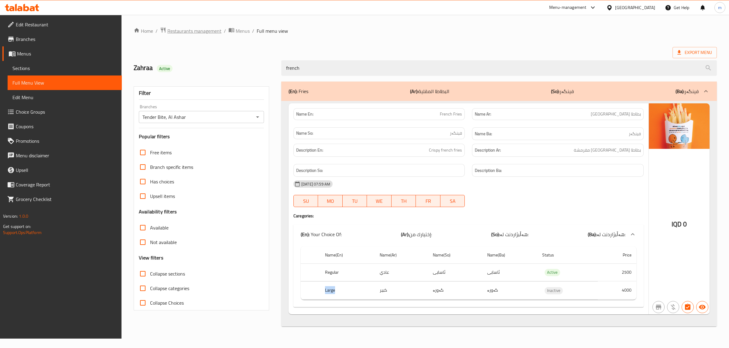
click at [207, 30] on span "Restaurants management" at bounding box center [194, 30] width 54 height 7
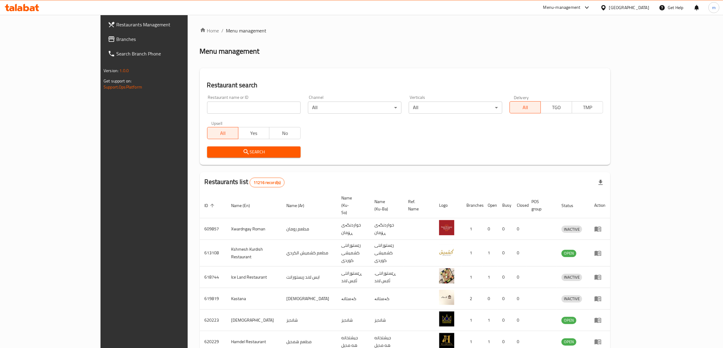
click at [207, 105] on input "search" at bounding box center [253, 108] width 93 height 12
paste input "671518"
type input "671518"
click at [243, 152] on icon "submit" at bounding box center [246, 151] width 7 height 7
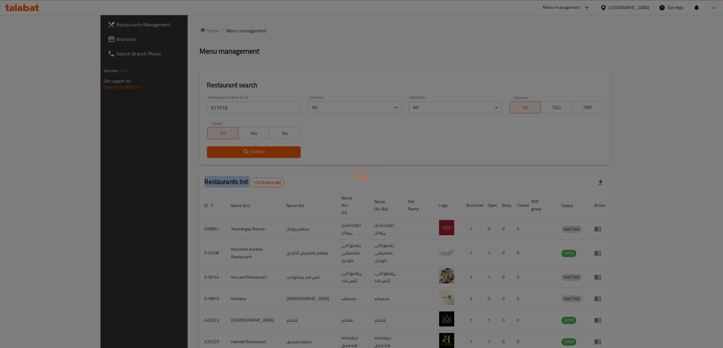
click at [200, 152] on div at bounding box center [361, 174] width 723 height 348
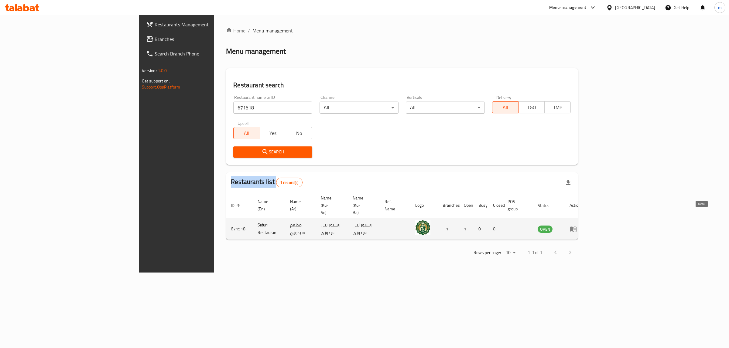
click at [576, 226] on icon "enhanced table" at bounding box center [572, 229] width 7 height 7
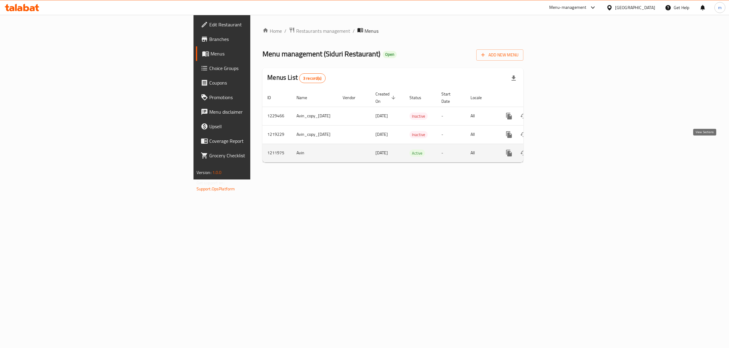
click at [556, 150] on icon "enhanced table" at bounding box center [552, 153] width 7 height 7
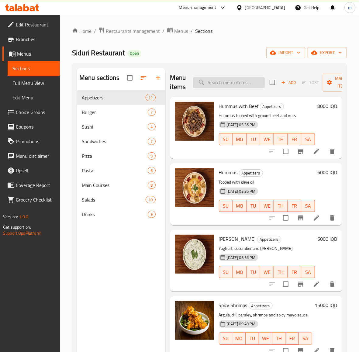
click at [243, 83] on input "search" at bounding box center [229, 82] width 72 height 11
paste input "Diet Chicken"
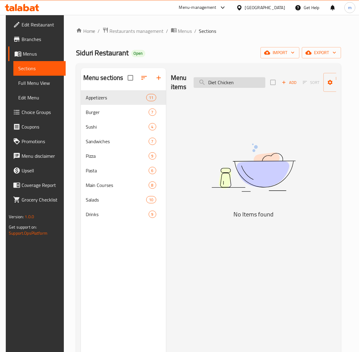
click at [234, 82] on input "Diet Chicken" at bounding box center [229, 82] width 72 height 11
paste input "Chicken"
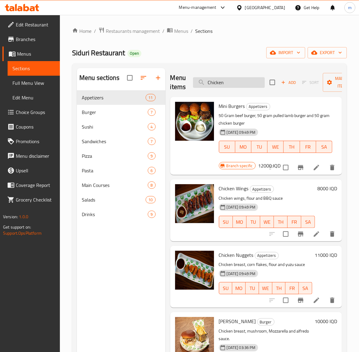
click at [249, 83] on input "Chicken" at bounding box center [229, 82] width 72 height 11
paste input "Pesto Chicken Steak"
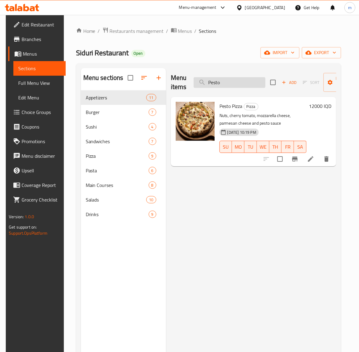
click at [234, 80] on input "Pesto" at bounding box center [229, 82] width 72 height 11
paste input "Teriyaki"
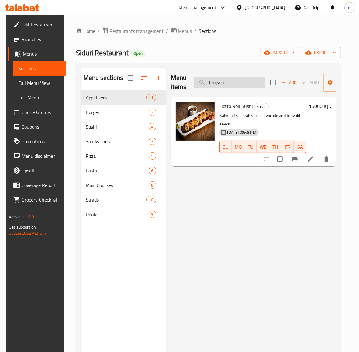
click at [219, 81] on input "Teriyaki" at bounding box center [229, 82] width 72 height 11
paste input "Rocca"
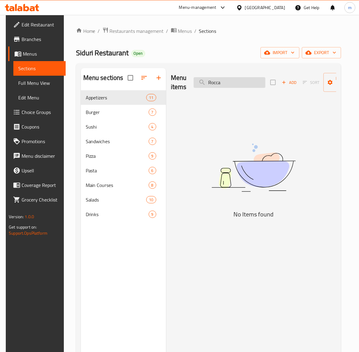
click at [241, 83] on input "Rocca" at bounding box center [229, 82] width 72 height 11
paste input "Muhammar"
click at [231, 83] on input "Muhammara" at bounding box center [229, 82] width 72 height 11
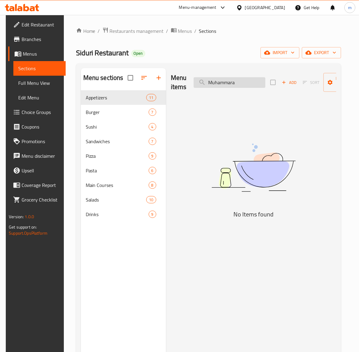
paste input "Wings"
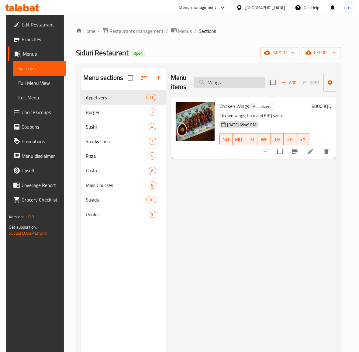
click at [238, 84] on input "Wings" at bounding box center [229, 82] width 72 height 11
paste input "Honey Mustard"
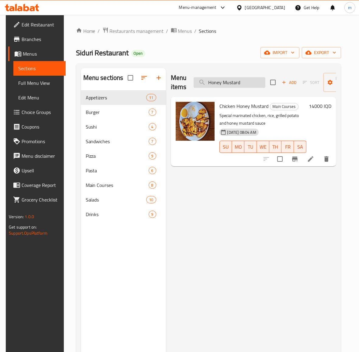
click at [224, 87] on input "Honey Mustard" at bounding box center [229, 82] width 72 height 11
paste input "Buffalo"
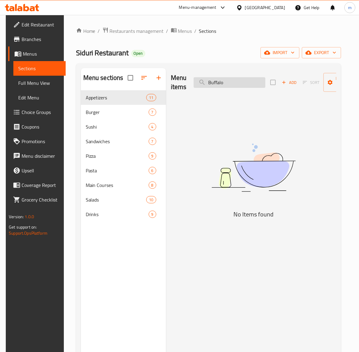
click at [225, 83] on input "Buffalo" at bounding box center [229, 82] width 72 height 11
click at [237, 87] on input "Buffalo" at bounding box center [229, 82] width 72 height 11
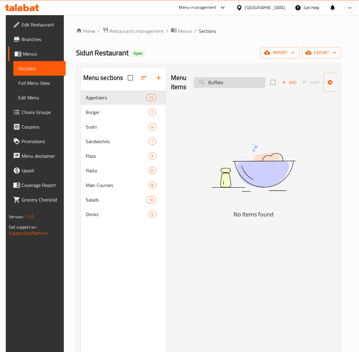
click at [237, 87] on input "Buffalo" at bounding box center [229, 82] width 72 height 11
paste input "Wings"
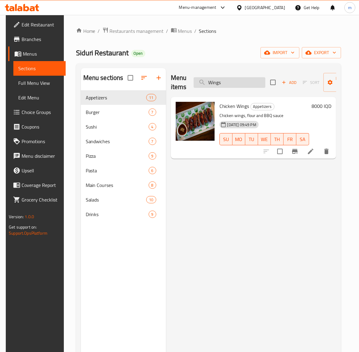
click at [216, 80] on input "Wings" at bounding box center [229, 82] width 72 height 11
paste input "French Frie"
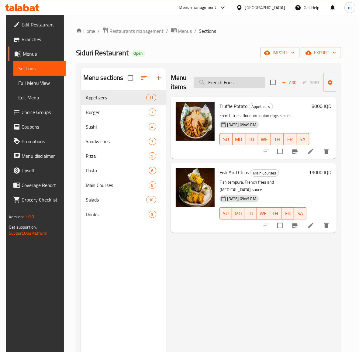
click at [241, 87] on input "French Fries" at bounding box center [229, 82] width 72 height 11
paste input "Salad"
click at [241, 87] on input "French Salad" at bounding box center [229, 82] width 72 height 11
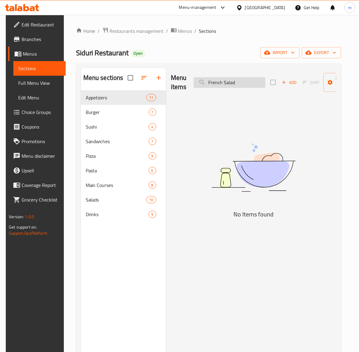
click at [241, 87] on input "French Salad" at bounding box center [229, 82] width 72 height 11
paste input "search"
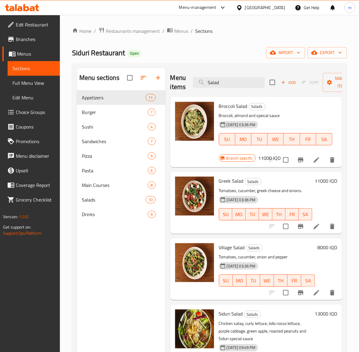
type input "Salad"
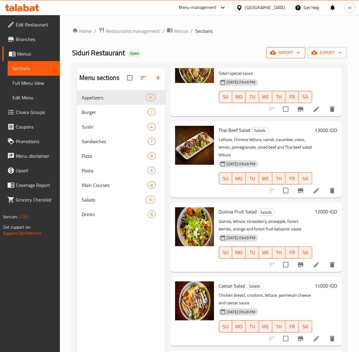
click at [295, 56] on icon "button" at bounding box center [298, 52] width 6 height 6
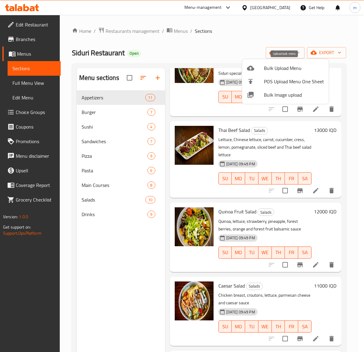
click at [283, 65] on span "Bulk Upload Menu" at bounding box center [294, 67] width 60 height 7
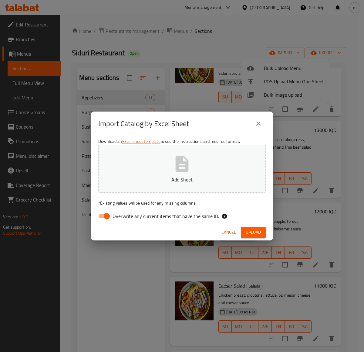
click at [103, 215] on input "Overwrite any current items that have the same ID." at bounding box center [107, 216] width 35 height 12
checkbox input "false"
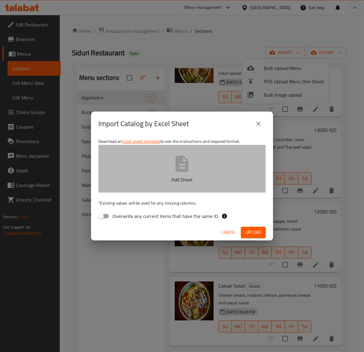
click at [147, 165] on button "Add Sheet" at bounding box center [182, 168] width 168 height 48
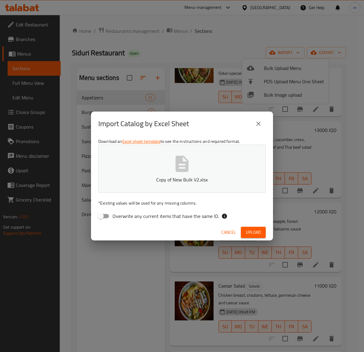
click at [252, 235] on span "Upload" at bounding box center [253, 232] width 15 height 8
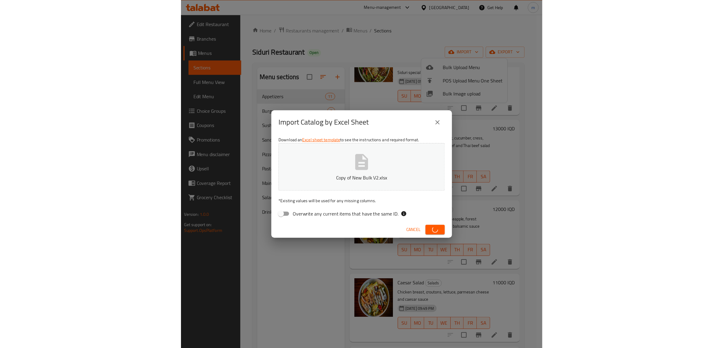
scroll to position [196, 0]
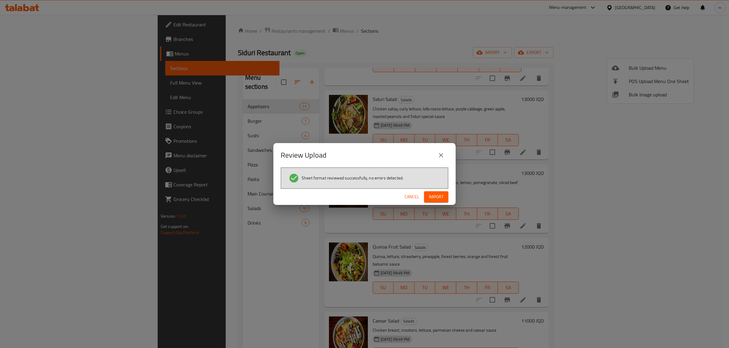
click at [439, 196] on span "Import" at bounding box center [436, 197] width 15 height 8
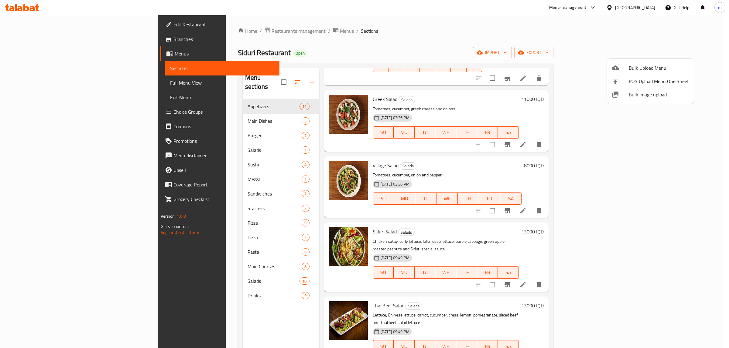
click at [229, 98] on div at bounding box center [364, 174] width 729 height 348
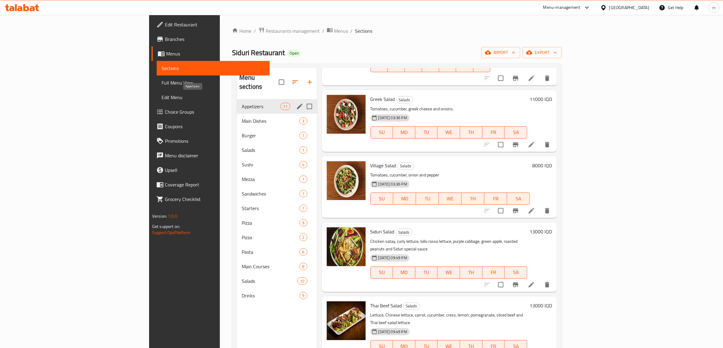
click at [242, 103] on span "Appetizers" at bounding box center [261, 106] width 39 height 7
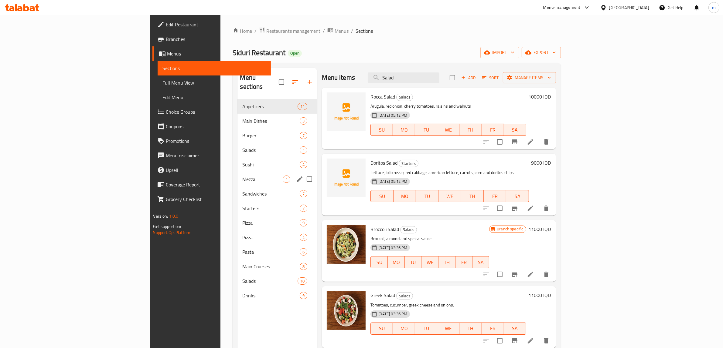
click at [237, 172] on div "Mezza 1" at bounding box center [277, 179] width 80 height 15
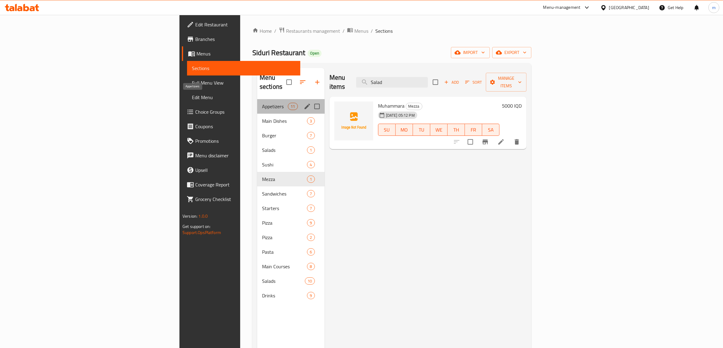
click at [262, 103] on span "Appetizers" at bounding box center [275, 106] width 26 height 7
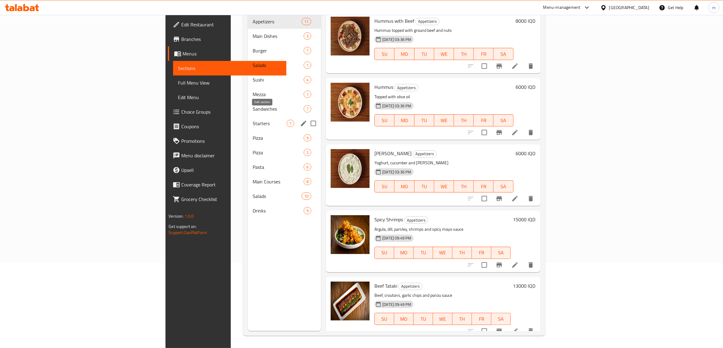
click at [301, 121] on icon "edit" at bounding box center [303, 123] width 5 height 5
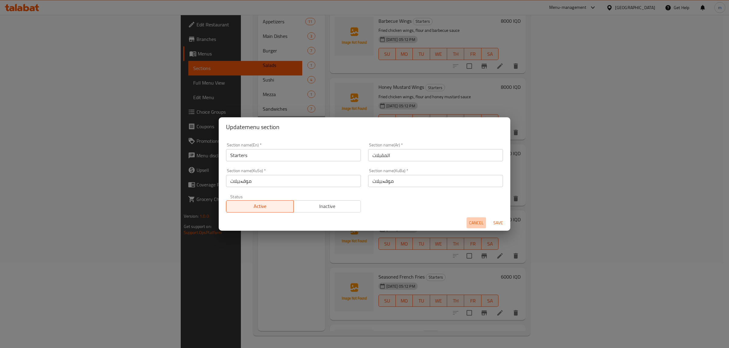
click at [481, 223] on span "Cancel" at bounding box center [476, 223] width 15 height 8
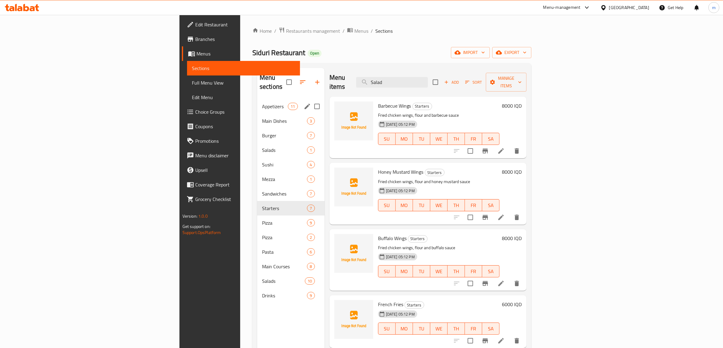
click at [304, 103] on icon "edit" at bounding box center [307, 106] width 7 height 7
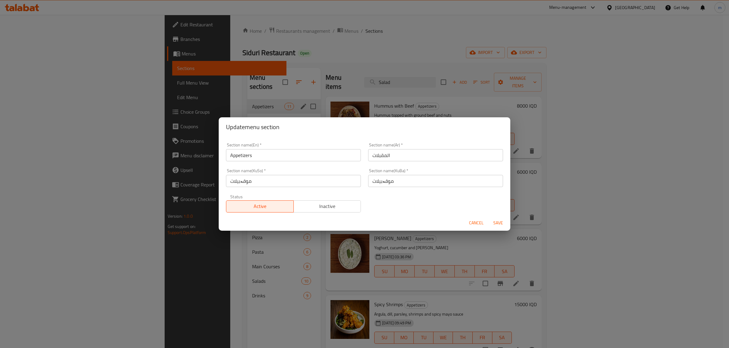
click at [473, 222] on span "Cancel" at bounding box center [476, 223] width 15 height 8
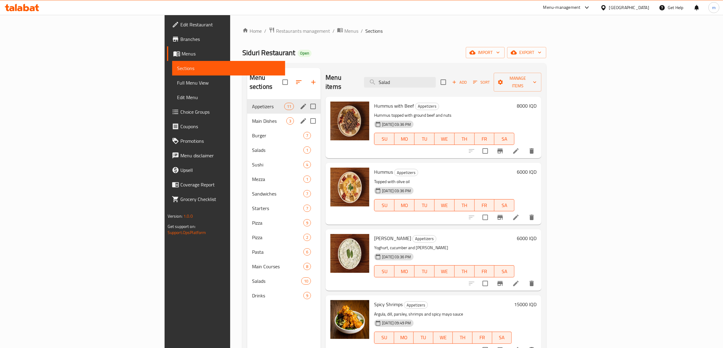
click at [247, 114] on div "Main Dishes 3" at bounding box center [283, 121] width 73 height 15
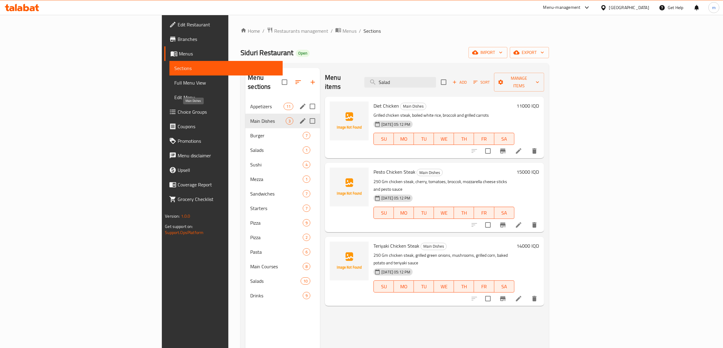
click at [250, 117] on span "Main Dishes" at bounding box center [268, 120] width 36 height 7
click at [450, 78] on input "checkbox" at bounding box center [443, 82] width 13 height 13
checkbox input "true"
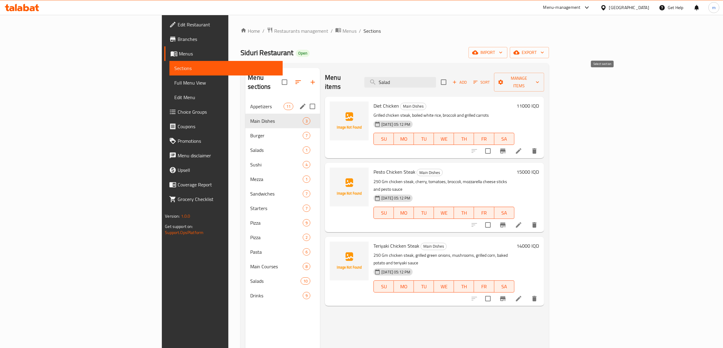
checkbox input "true"
click at [539, 75] on span "Manage items" at bounding box center [519, 82] width 40 height 15
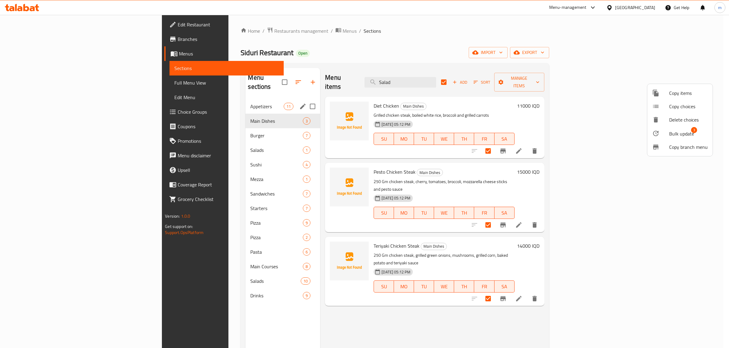
click at [679, 144] on span "Copy branch menu" at bounding box center [688, 147] width 39 height 7
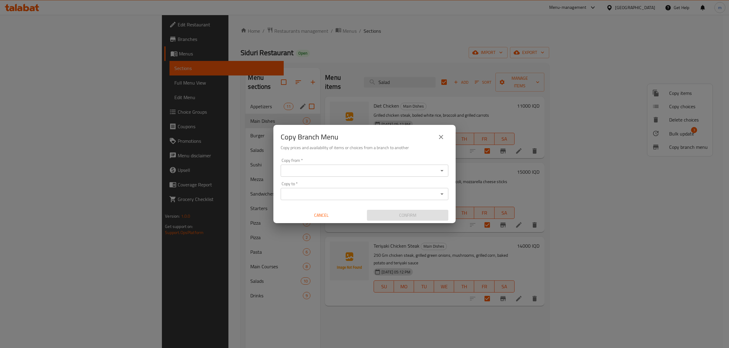
click at [329, 194] on input "Copy to   *" at bounding box center [359, 194] width 154 height 8
click at [440, 139] on icon "close" at bounding box center [440, 137] width 7 height 7
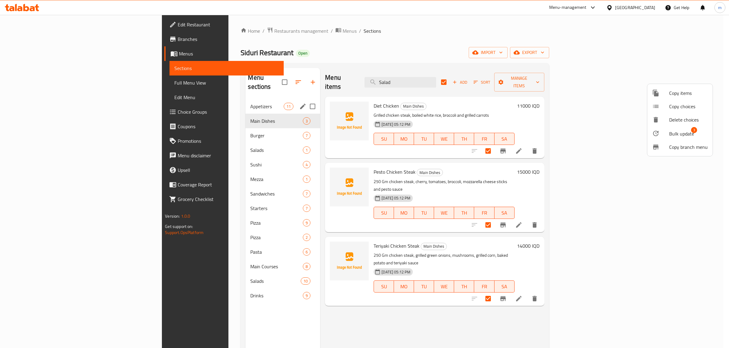
click at [677, 134] on span "Bulk update" at bounding box center [681, 133] width 25 height 7
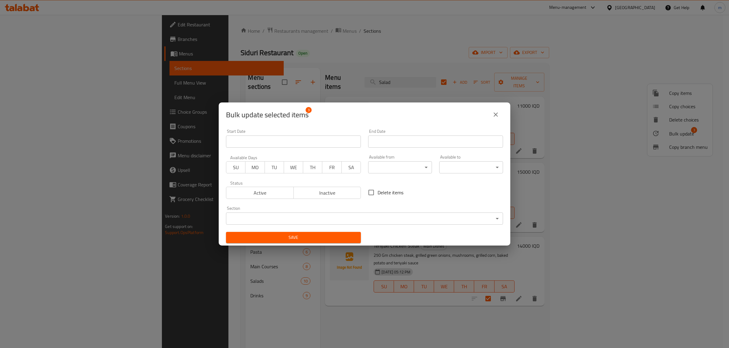
click at [299, 216] on body "​ Menu-management [GEOGRAPHIC_DATA] Get Help m Edit Restaurant Branches Menus S…" at bounding box center [364, 182] width 729 height 334
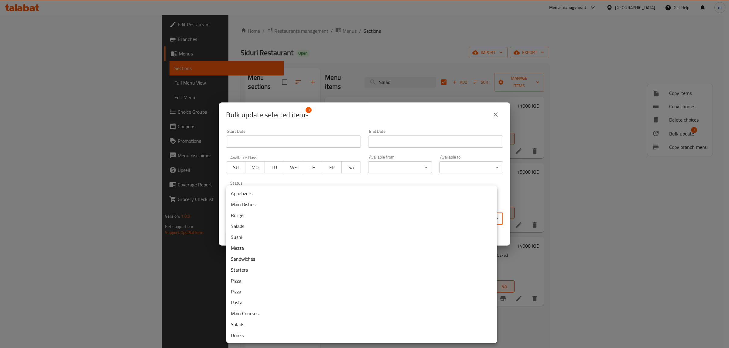
click at [247, 310] on li "Main Courses" at bounding box center [361, 313] width 271 height 11
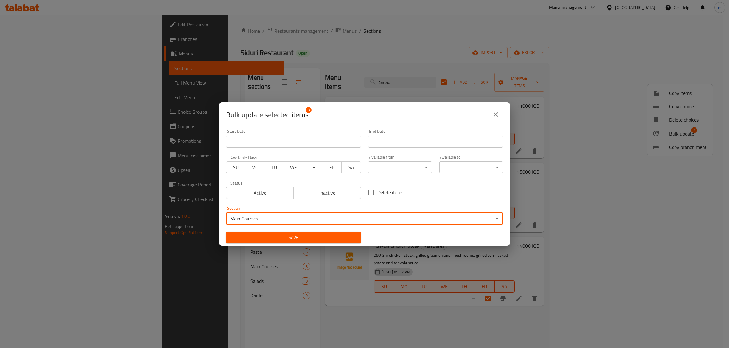
click at [291, 233] on button "Save" at bounding box center [293, 237] width 135 height 11
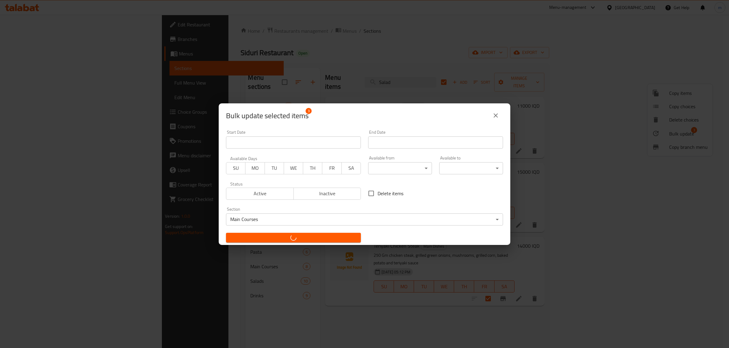
checkbox input "false"
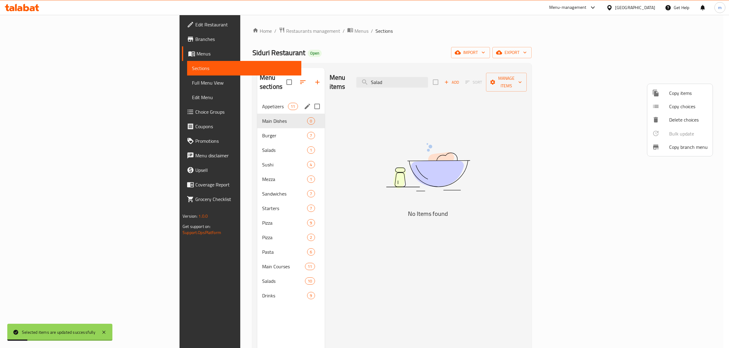
click at [217, 141] on div at bounding box center [364, 174] width 729 height 348
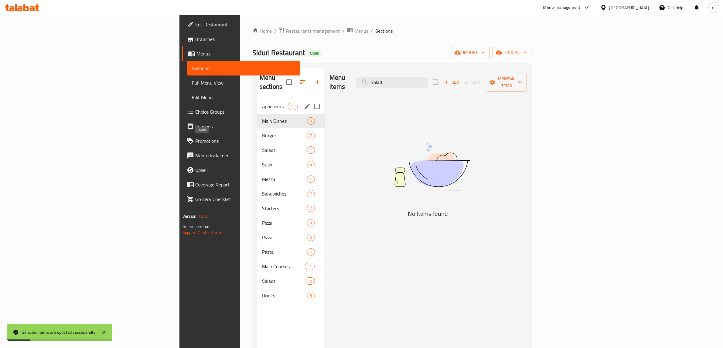
click at [262, 147] on span "Salads" at bounding box center [284, 150] width 45 height 7
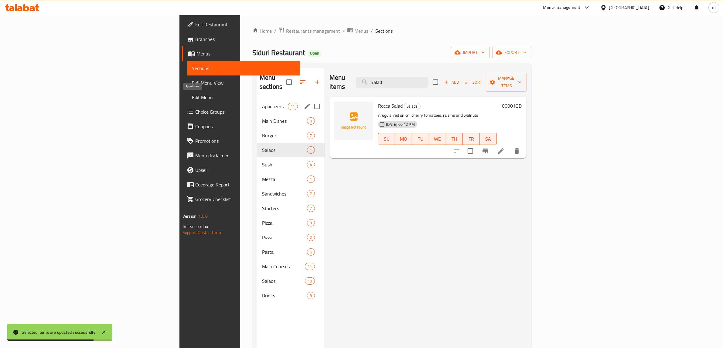
click at [262, 103] on span "Appetizers" at bounding box center [275, 106] width 26 height 7
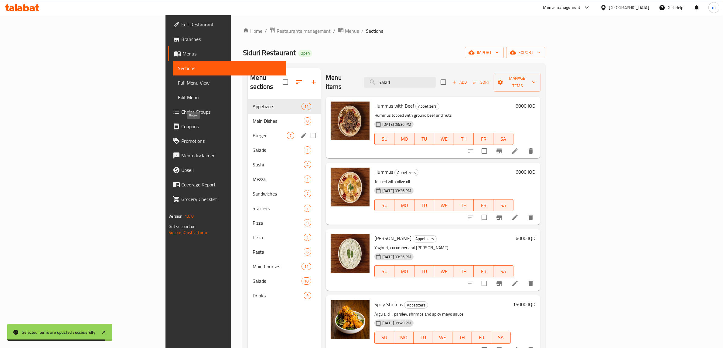
click at [253, 132] on span "Burger" at bounding box center [270, 135] width 34 height 7
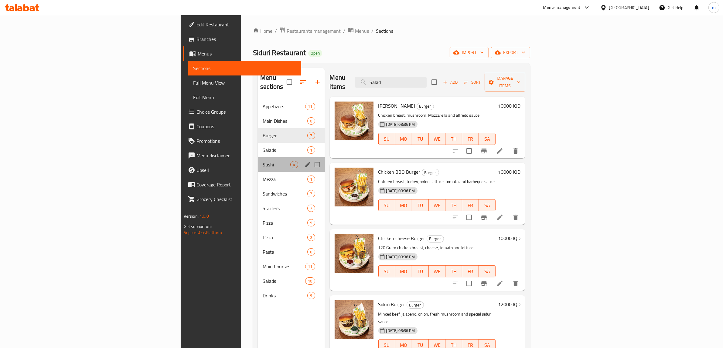
click at [258, 158] on div "Sushi 4" at bounding box center [291, 165] width 67 height 15
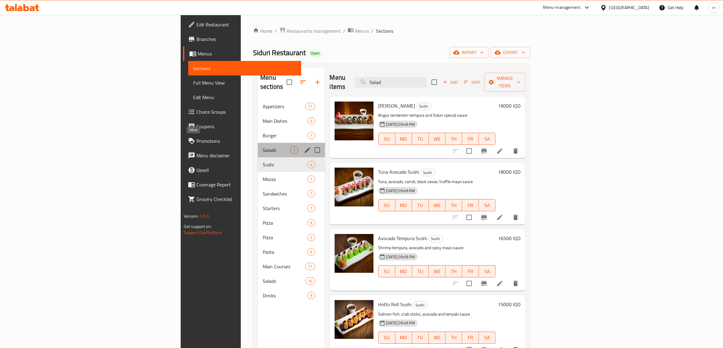
click at [263, 147] on span "Salads" at bounding box center [277, 150] width 28 height 7
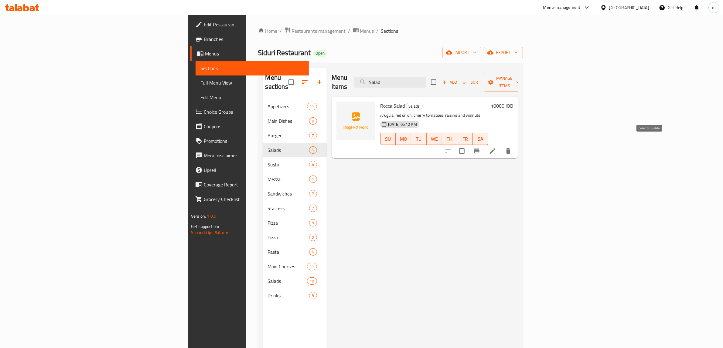
click at [468, 145] on input "checkbox" at bounding box center [461, 151] width 13 height 13
checkbox input "true"
click at [520, 80] on span "Manage items" at bounding box center [504, 82] width 31 height 15
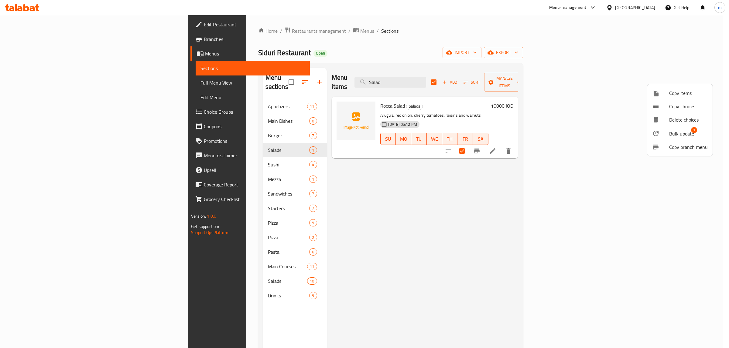
click at [659, 124] on li "Delete choices" at bounding box center [679, 119] width 65 height 13
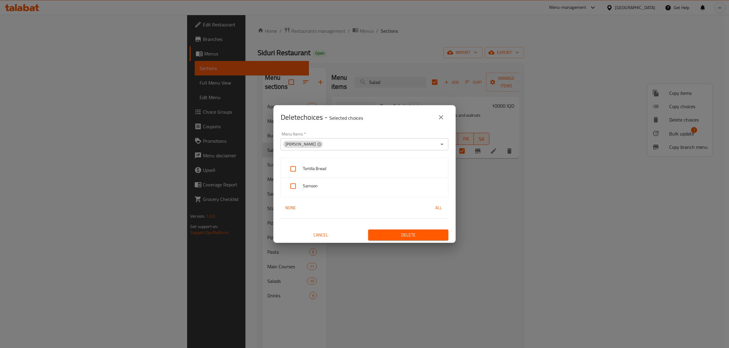
click at [440, 119] on icon "close" at bounding box center [440, 117] width 7 height 7
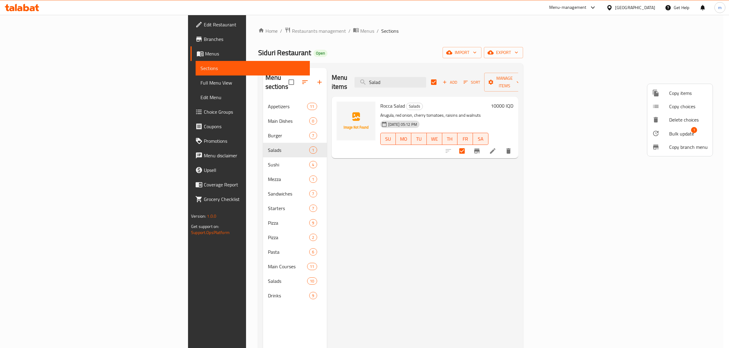
click at [660, 134] on div at bounding box center [660, 133] width 17 height 7
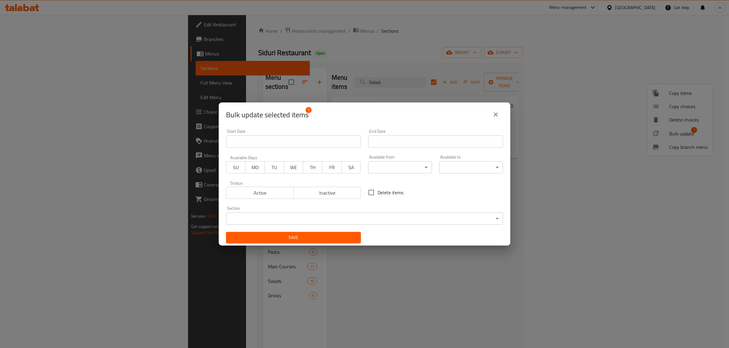
click at [351, 215] on body "​ Menu-management [GEOGRAPHIC_DATA] Get Help m Edit Restaurant Branches Menus S…" at bounding box center [364, 182] width 729 height 334
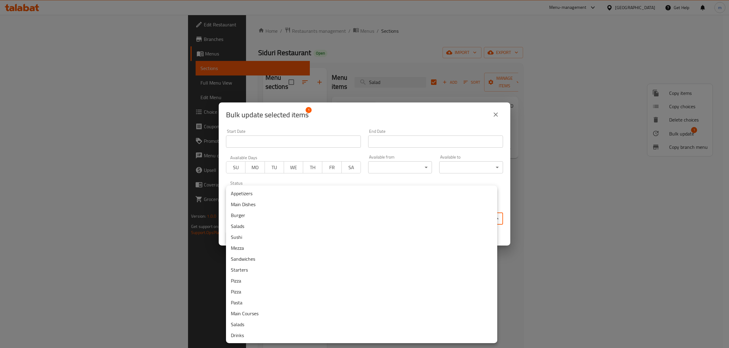
click at [255, 323] on li "Salads" at bounding box center [361, 324] width 271 height 11
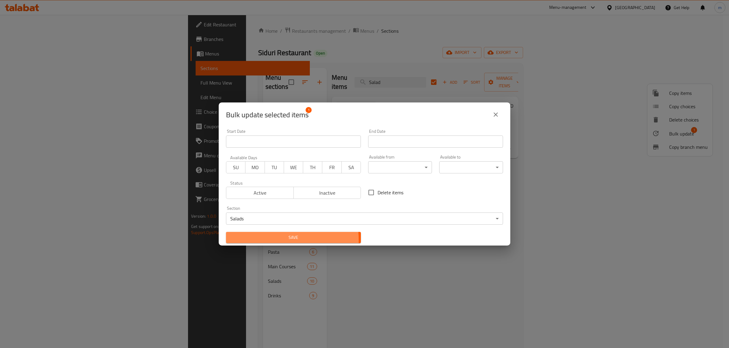
click at [264, 240] on span "Save" at bounding box center [293, 238] width 125 height 8
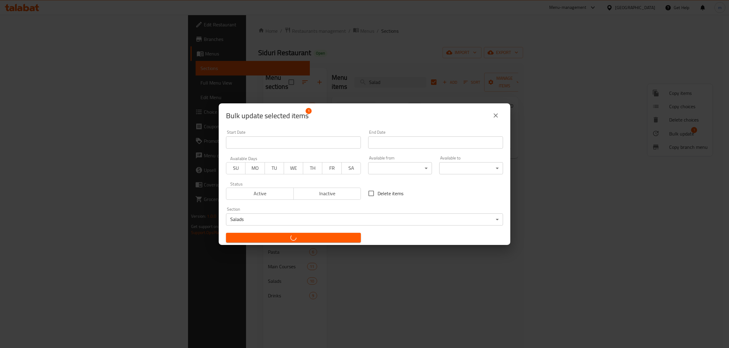
checkbox input "false"
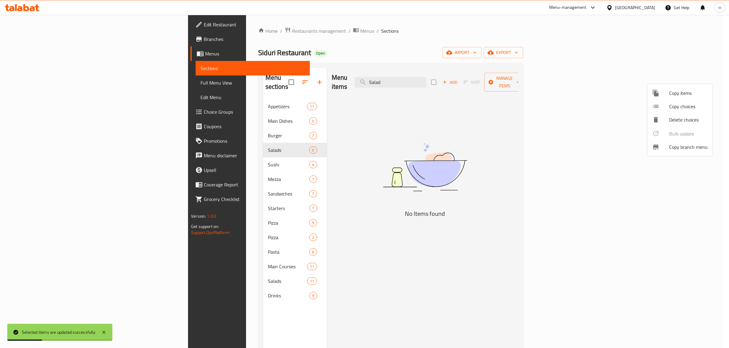
click at [207, 175] on div at bounding box center [364, 174] width 729 height 348
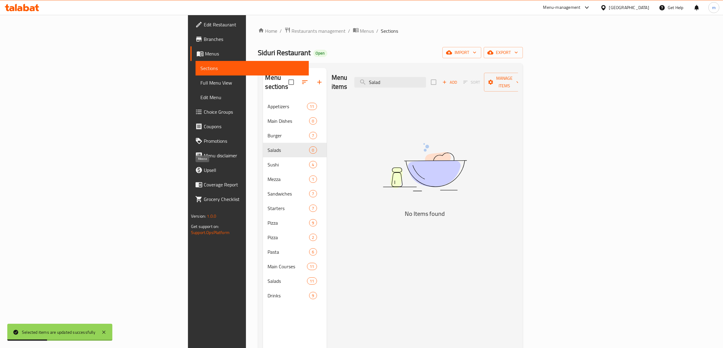
click at [268, 176] on span "Mezza" at bounding box center [289, 179] width 42 height 7
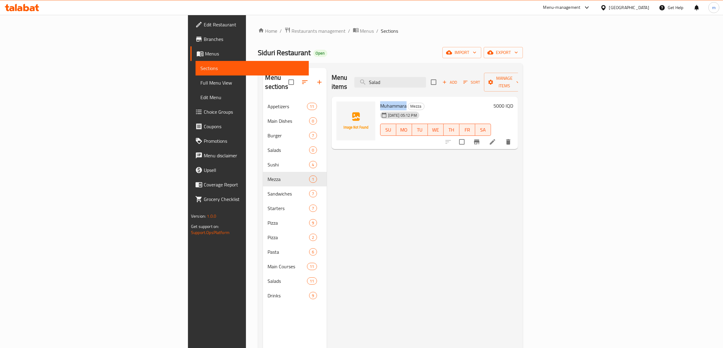
drag, startPoint x: 359, startPoint y: 97, endPoint x: 333, endPoint y: 100, distance: 26.0
click at [380, 102] on h6 "Muhammara Mezza" at bounding box center [435, 106] width 111 height 8
click at [380, 101] on span "Muhammara" at bounding box center [393, 105] width 26 height 9
drag, startPoint x: 345, startPoint y: 97, endPoint x: 332, endPoint y: 98, distance: 13.4
click at [378, 99] on div "Muhammara Mezza [DATE] 05:12 PM SU MO TU WE TH FR SA" at bounding box center [436, 123] width 116 height 48
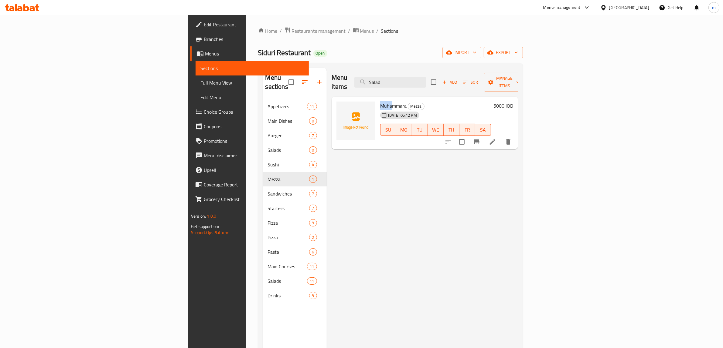
copy span "Muha"
click at [426, 80] on input "Salad" at bounding box center [390, 82] width 72 height 11
paste input "Muha"
type input "Muha"
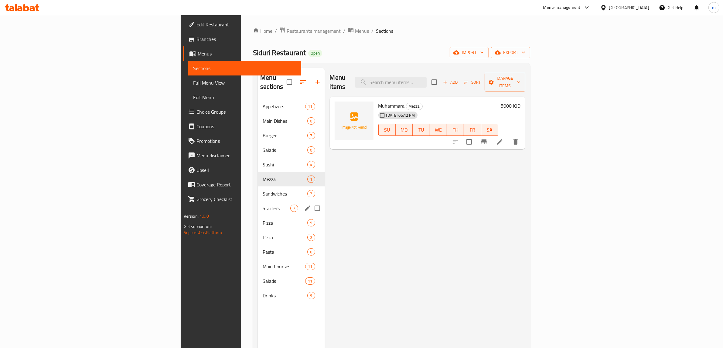
click at [258, 201] on div "Starters 7" at bounding box center [291, 208] width 67 height 15
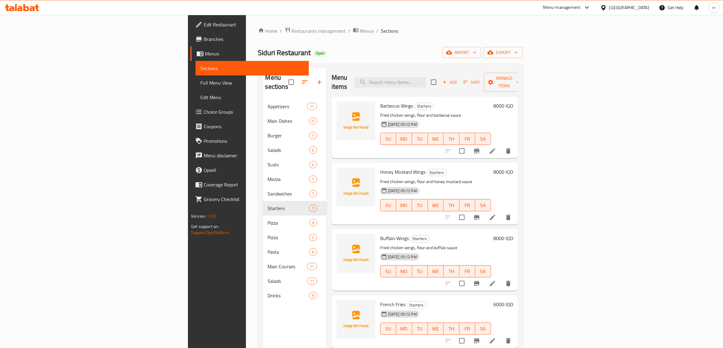
click at [440, 78] on input "checkbox" at bounding box center [433, 82] width 13 height 13
checkbox input "true"
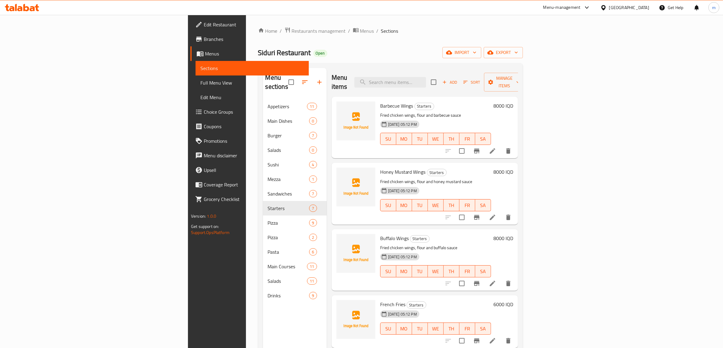
checkbox input "true"
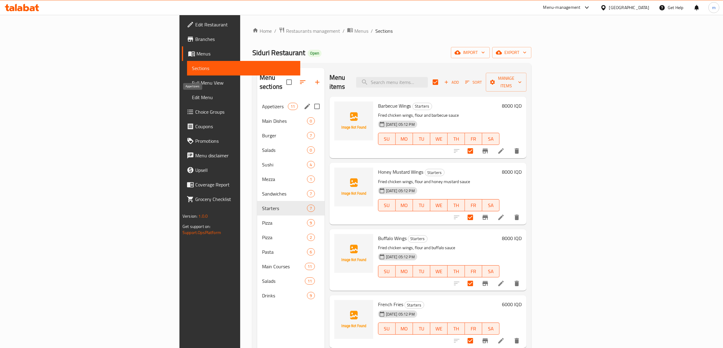
click at [262, 103] on span "Appetizers" at bounding box center [275, 106] width 26 height 7
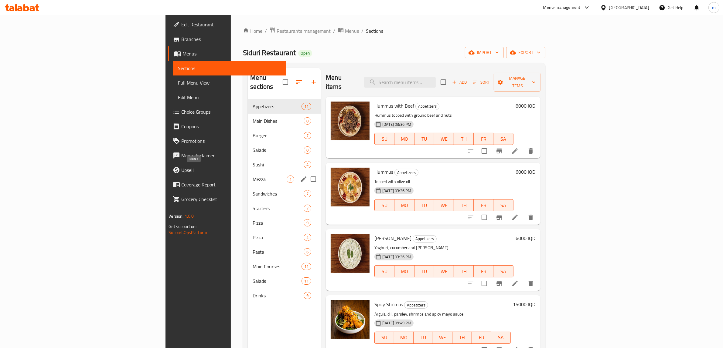
click at [253, 176] on span "Mezza" at bounding box center [270, 179] width 34 height 7
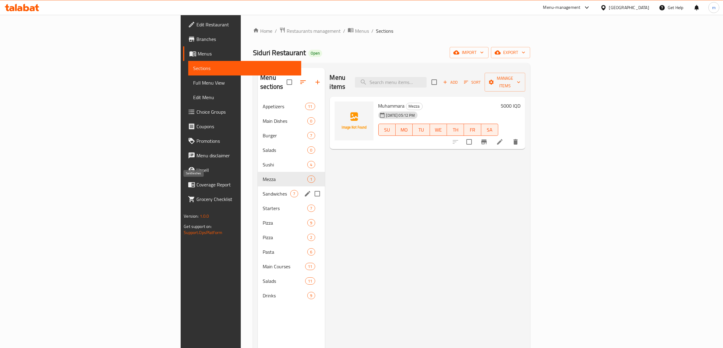
click at [263, 190] on span "Sandwiches" at bounding box center [277, 193] width 28 height 7
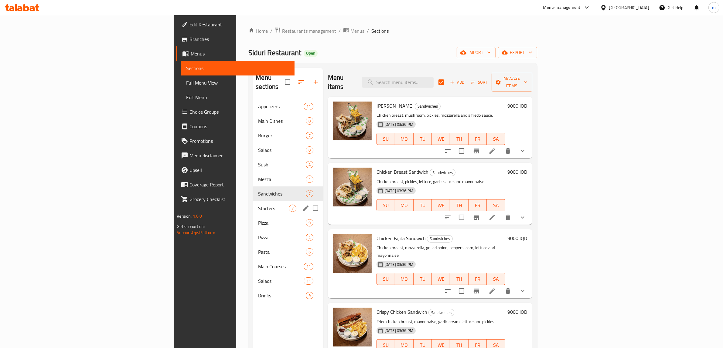
click at [258, 205] on span "Starters" at bounding box center [273, 208] width 30 height 7
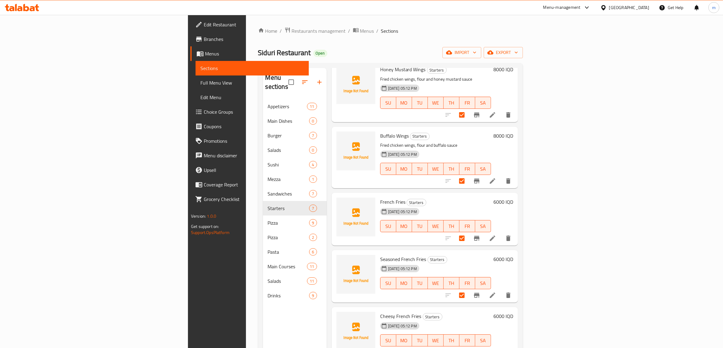
scroll to position [103, 0]
click at [435, 177] on div "Buffalo Wings Starters Fried chicken wings, flour and buffalo sauce [DATE] 05:1…" at bounding box center [424, 157] width 186 height 62
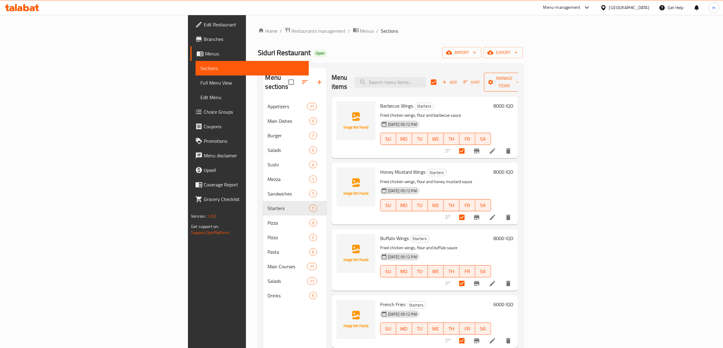
click at [520, 75] on span "Manage items" at bounding box center [504, 82] width 31 height 15
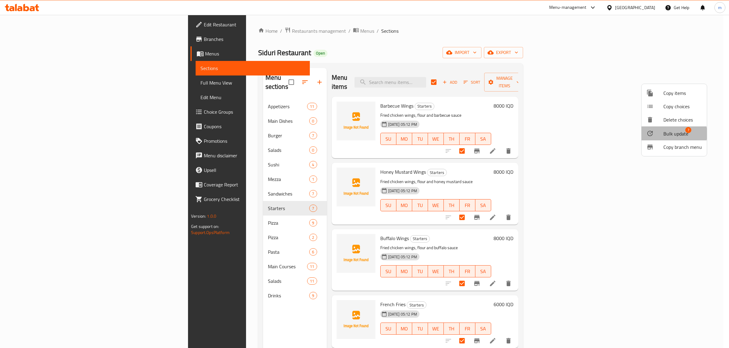
click at [663, 134] on span "Bulk update" at bounding box center [675, 133] width 25 height 7
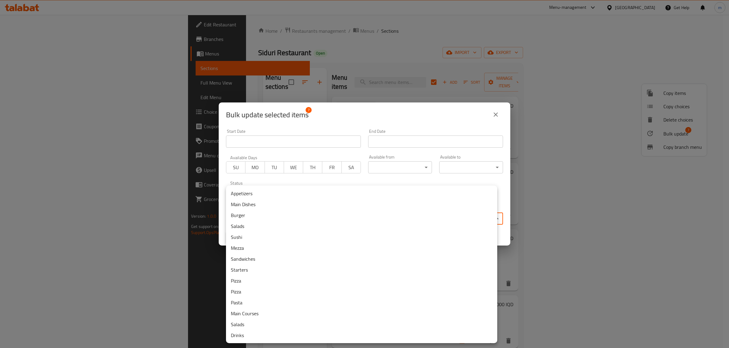
click at [324, 219] on body "​ Menu-management [GEOGRAPHIC_DATA] Get Help m Edit Restaurant Branches Menus S…" at bounding box center [364, 182] width 729 height 334
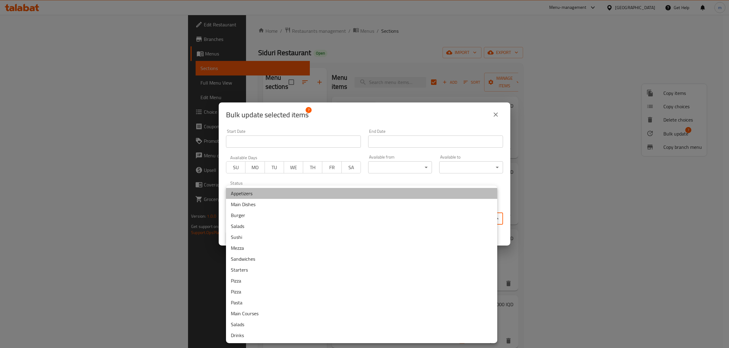
click at [269, 190] on li "Appetizers" at bounding box center [361, 193] width 271 height 11
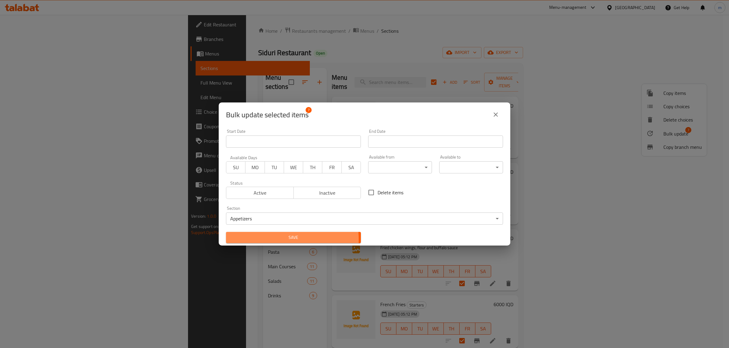
click at [264, 240] on span "Save" at bounding box center [293, 238] width 125 height 8
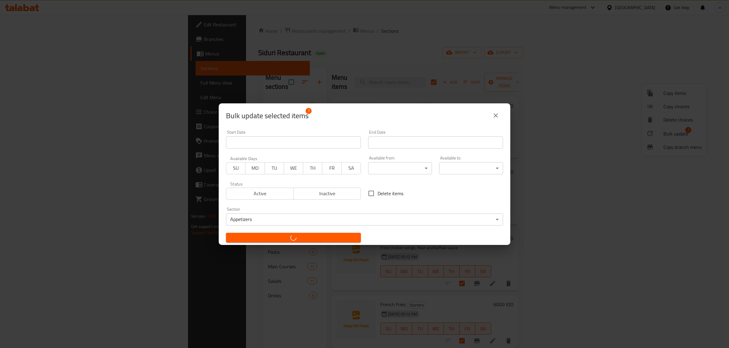
checkbox input "false"
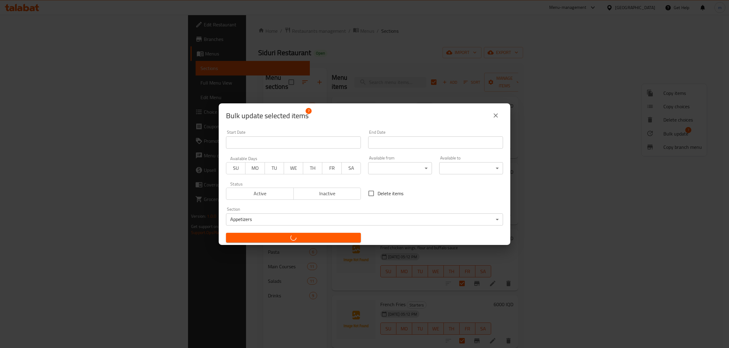
checkbox input "false"
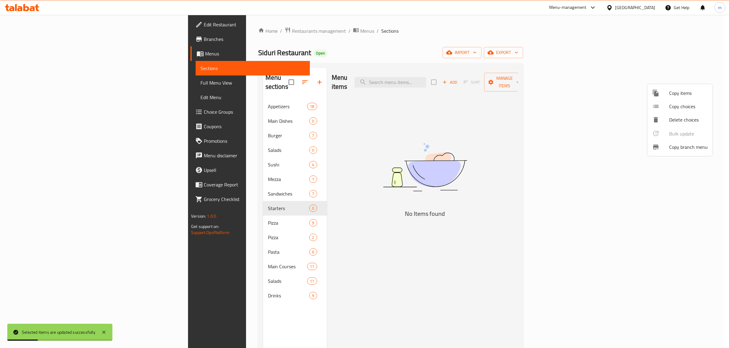
click at [213, 224] on div at bounding box center [364, 174] width 729 height 348
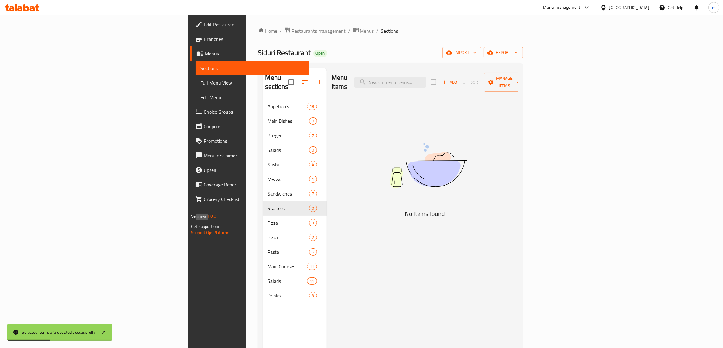
click at [268, 234] on span "Pizza" at bounding box center [289, 237] width 42 height 7
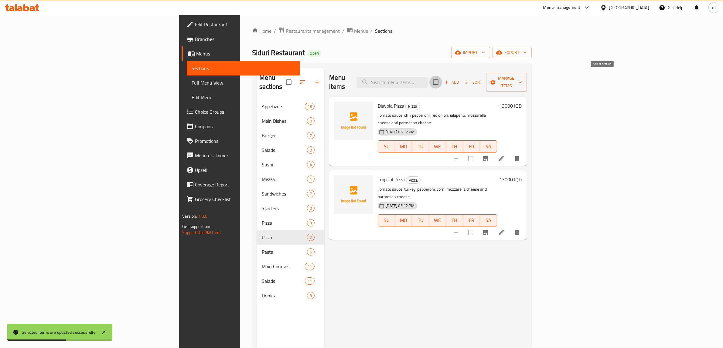
click at [442, 81] on input "checkbox" at bounding box center [435, 82] width 13 height 13
checkbox input "true"
click at [522, 78] on span "Manage items" at bounding box center [506, 82] width 31 height 15
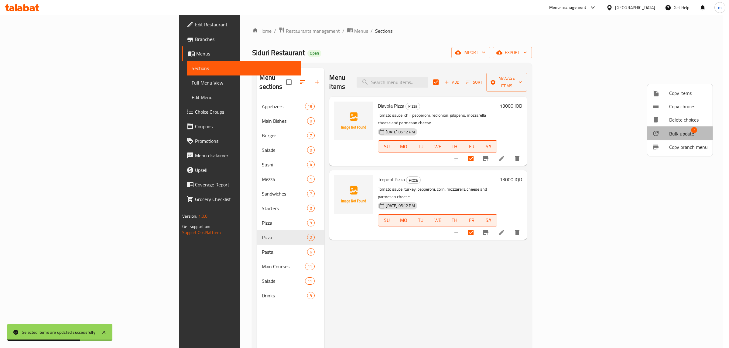
click at [674, 128] on li "Bulk update 2" at bounding box center [679, 134] width 65 height 14
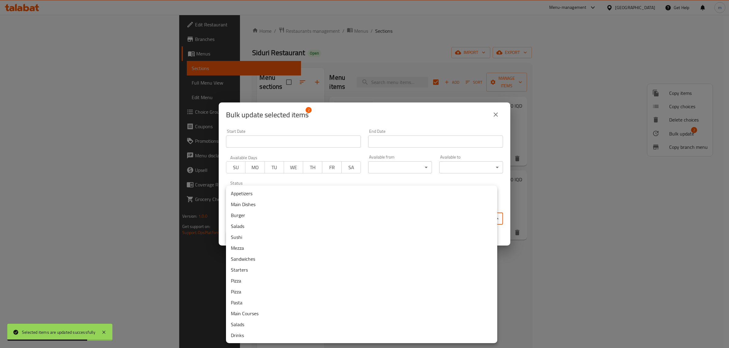
click at [358, 219] on body "Selected items are updated successfully ​ Menu-management [GEOGRAPHIC_DATA] Get…" at bounding box center [364, 182] width 729 height 334
click at [246, 279] on li "Pizza" at bounding box center [361, 281] width 271 height 11
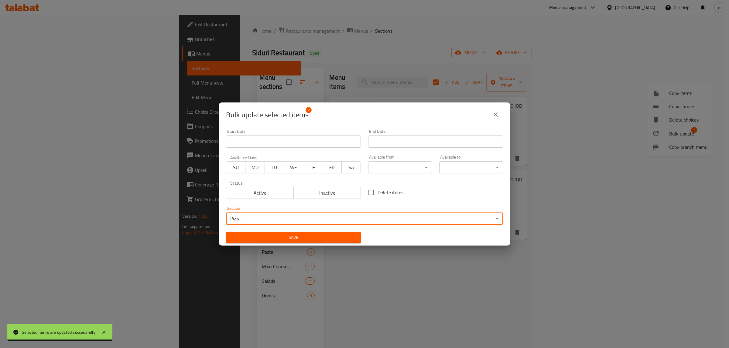
click at [257, 236] on span "Save" at bounding box center [293, 238] width 125 height 8
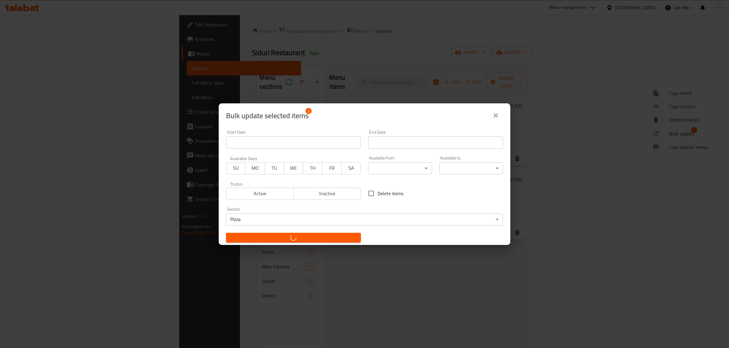
checkbox input "false"
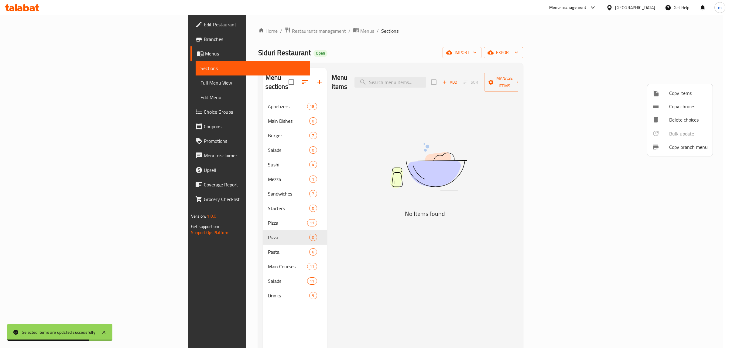
click at [203, 270] on div at bounding box center [364, 174] width 729 height 348
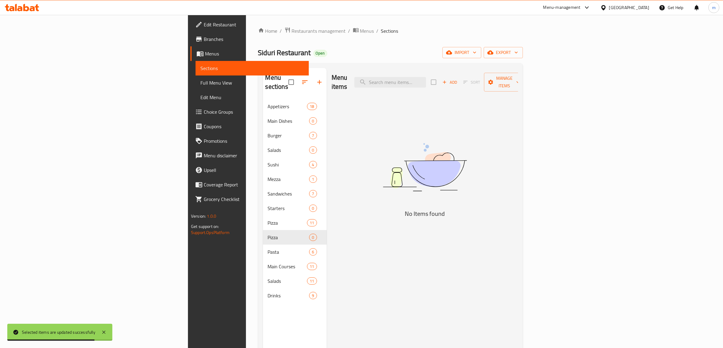
click at [263, 303] on div "Menu sections Appetizers 18 Main Dishes 0 Burger 7 Salads 0 Sushi 4 Mezza 1 San…" at bounding box center [295, 242] width 64 height 348
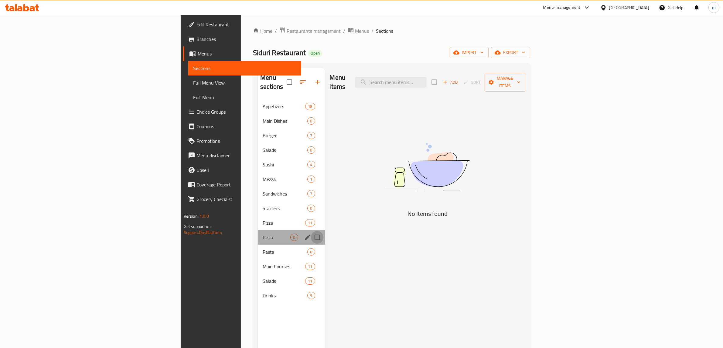
click at [311, 231] on input "Menu sections" at bounding box center [317, 237] width 13 height 13
checkbox input "true"
click at [311, 202] on input "Menu sections" at bounding box center [317, 208] width 13 height 13
checkbox input "true"
click at [311, 144] on input "Menu sections" at bounding box center [317, 150] width 13 height 13
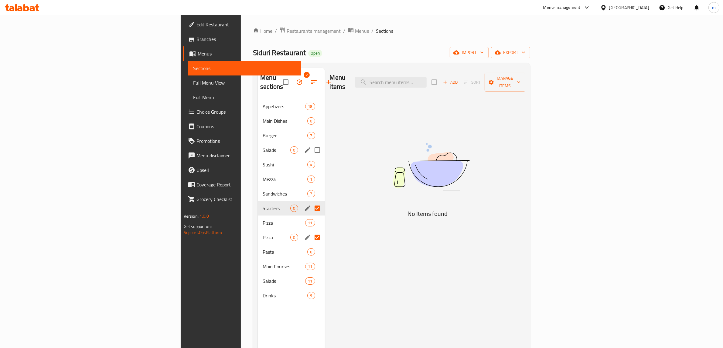
checkbox input "true"
click at [311, 115] on input "Menu sections" at bounding box center [317, 121] width 13 height 13
checkbox input "true"
click at [296, 79] on icon "button" at bounding box center [299, 82] width 7 height 7
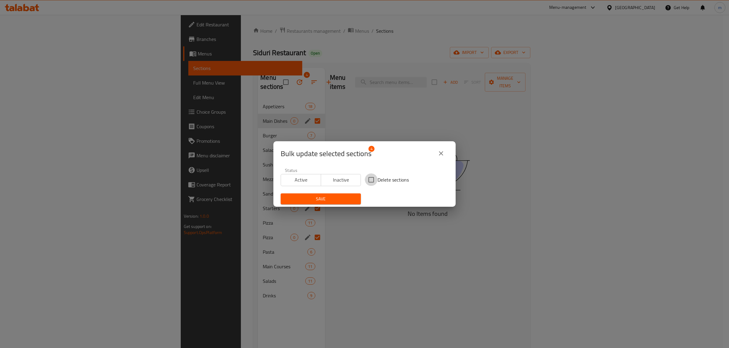
click at [367, 179] on input "Delete sections" at bounding box center [371, 180] width 13 height 13
checkbox input "true"
click at [354, 197] on button "Save" at bounding box center [320, 199] width 80 height 11
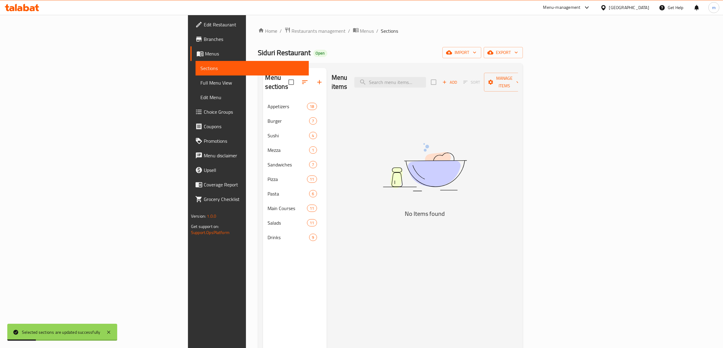
click at [195, 87] on link "Full Menu View" at bounding box center [251, 83] width 113 height 15
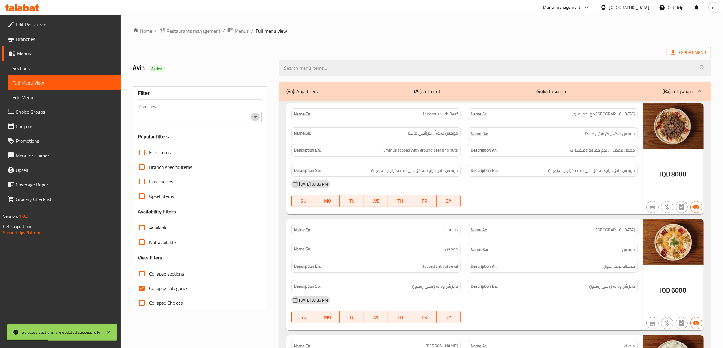
click at [256, 120] on icon "Open" at bounding box center [255, 117] width 7 height 7
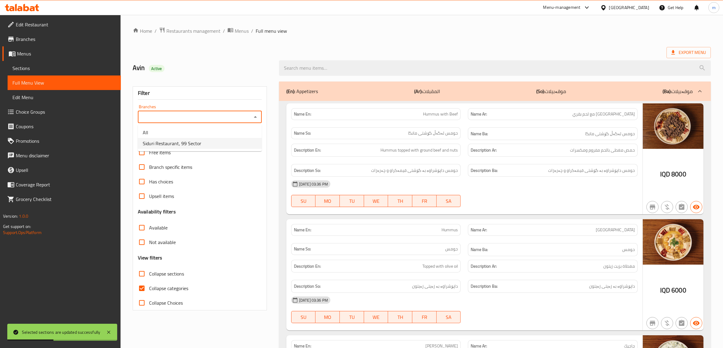
click at [216, 144] on li "Siduri Restaurant, 99 Sector" at bounding box center [200, 143] width 124 height 11
type input "Siduri Restaurant, 99 Sector"
click at [141, 292] on input "Collapse categories" at bounding box center [141, 288] width 15 height 15
checkbox input "false"
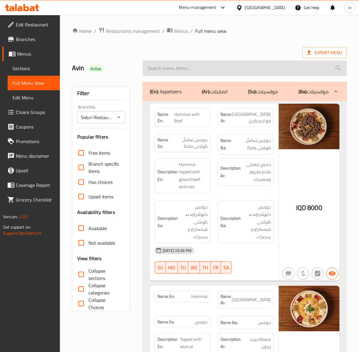
click at [180, 67] on input "search" at bounding box center [244, 67] width 204 height 15
paste input "DIET CHICKEN"
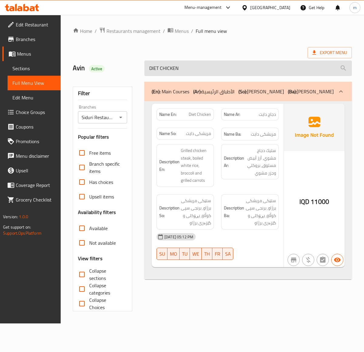
click at [172, 64] on input "DIET CHICKEN" at bounding box center [248, 67] width 208 height 15
paste input "Pesto Chicken Steak"
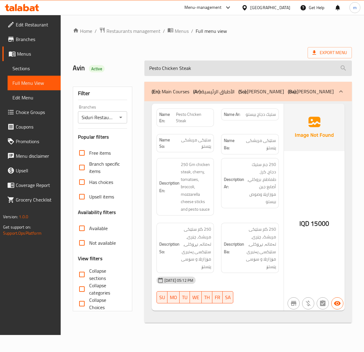
click at [217, 65] on input "Pesto Chicken Steak" at bounding box center [248, 67] width 208 height 15
paste input "Teriyaki"
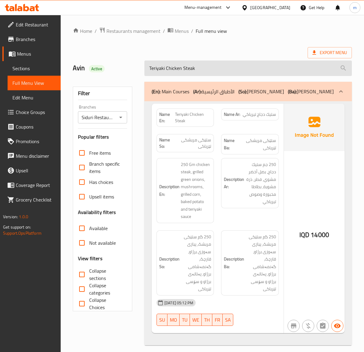
click at [211, 70] on input "Teriyaki Chicken Steak" at bounding box center [248, 67] width 208 height 15
paste input "Rocca Salad"
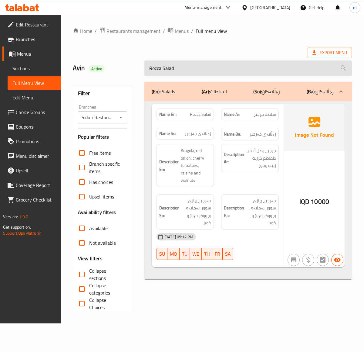
click at [183, 66] on input "Rocca Salad" at bounding box center [248, 67] width 208 height 15
paste input "Muhammara"
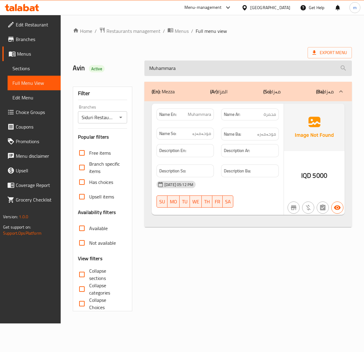
click at [187, 68] on input "Muhammara" at bounding box center [248, 67] width 208 height 15
paste input "Barbecue Wings"
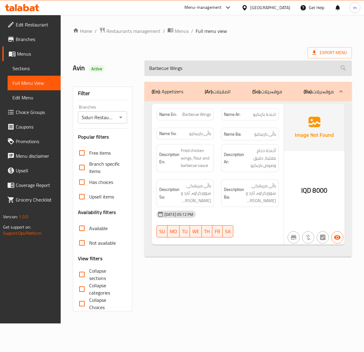
click at [178, 69] on input "Barbecue Wings" at bounding box center [248, 67] width 208 height 15
paste input "Honey Mustard"
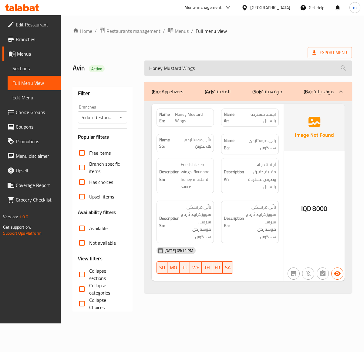
click at [183, 72] on input "Honey Mustard Wings" at bounding box center [248, 67] width 208 height 15
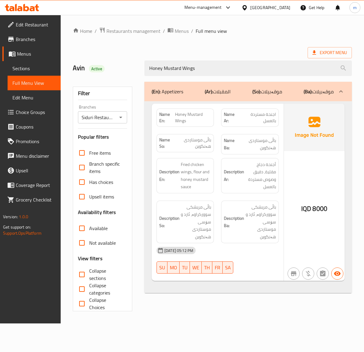
paste input "Buffalo"
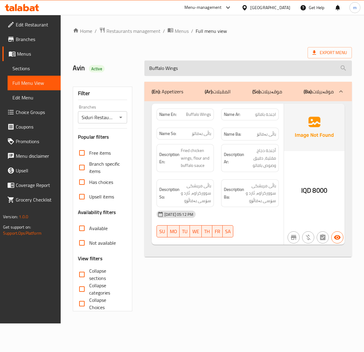
click at [204, 70] on input "Buffalo Wings" at bounding box center [248, 67] width 208 height 15
paste input "French Frie"
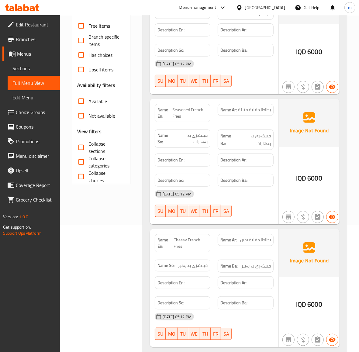
scroll to position [141, 0]
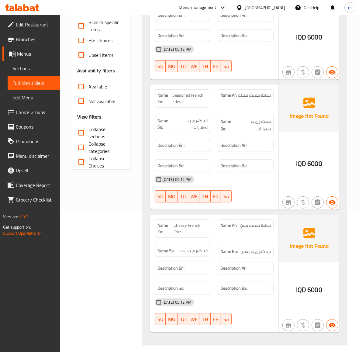
click at [142, 171] on div "(En): Appetizers (Ar): المقبلات (So): موقەبیلات (Ba): موقەبیلات Name En: French…" at bounding box center [244, 142] width 211 height 411
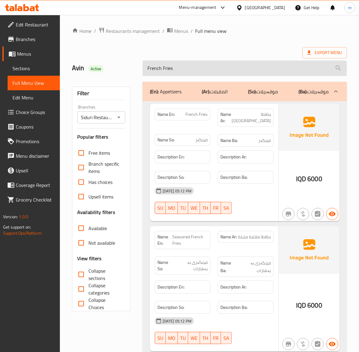
click at [161, 66] on input "French Fries" at bounding box center [244, 67] width 204 height 15
paste input "Doritos Salad"
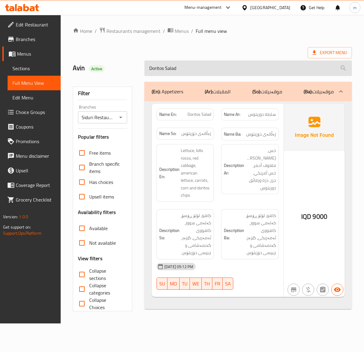
click at [193, 70] on input "Doritos Salad" at bounding box center [248, 67] width 208 height 15
paste input "iavola Pizza"
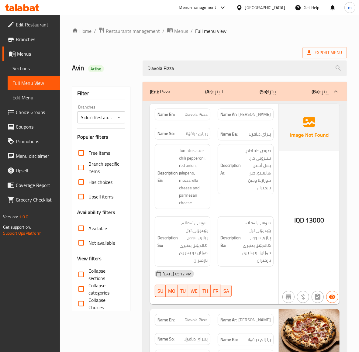
scroll to position [183, 0]
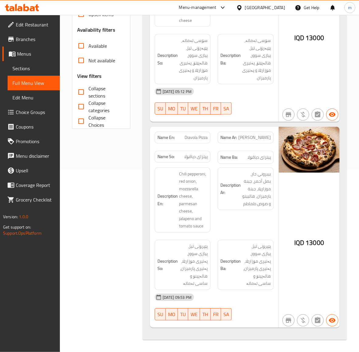
click at [145, 158] on div "Name En: Diavola Pizza Name Ar: بيتزا ديافولا Name So: پیزای دیاڤۆلا Name Ba: پ…" at bounding box center [244, 129] width 204 height 420
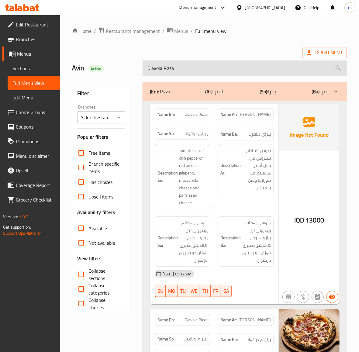
click at [201, 69] on input "Diavola Pizza" at bounding box center [244, 67] width 204 height 15
paste input "Tropical Pizza"
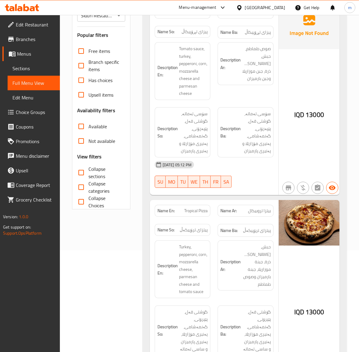
scroll to position [168, 0]
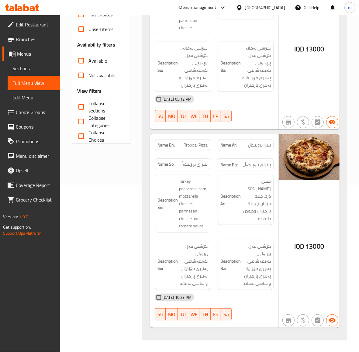
type input "Tropical Pizza"
click at [22, 66] on span "Sections" at bounding box center [33, 68] width 42 height 7
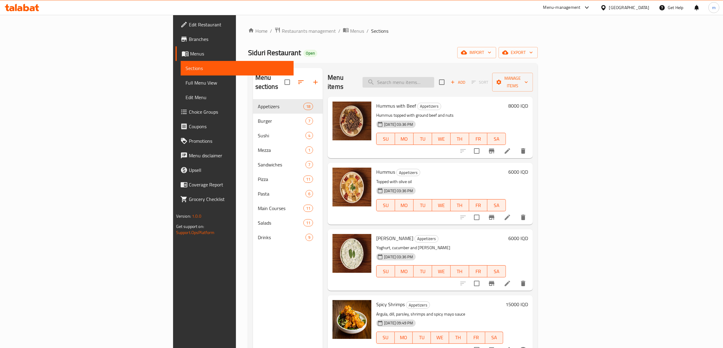
click at [434, 77] on input "search" at bounding box center [398, 82] width 72 height 11
paste input "Diavola Pizza"
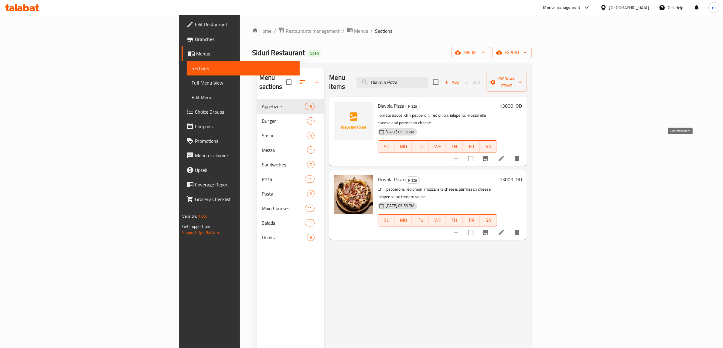
type input "Diavola Pizza"
click at [505, 155] on icon at bounding box center [501, 158] width 7 height 7
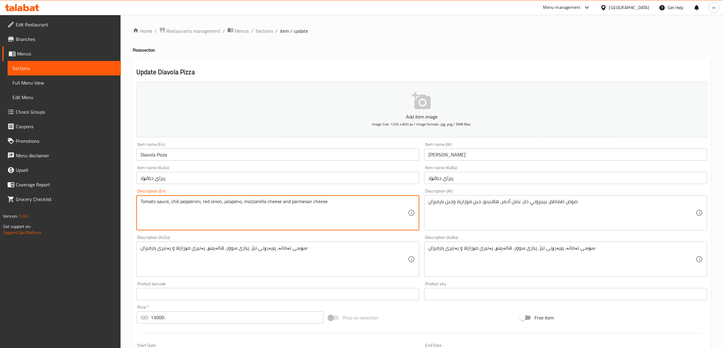
click at [191, 201] on textarea "Tomato sauce, chili pepperoni, red onion, jalapeno, mozzarella cheese and parme…" at bounding box center [274, 213] width 267 height 29
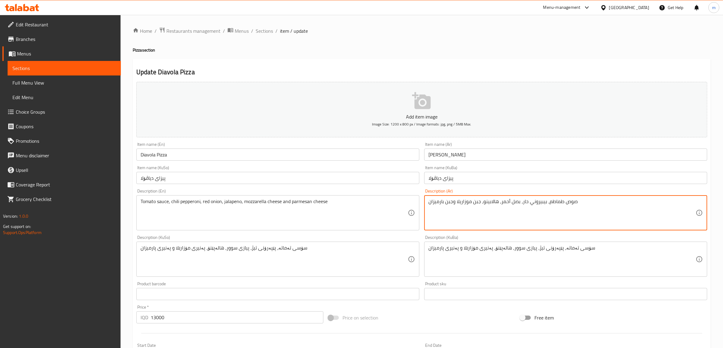
click at [462, 201] on textarea "صوص طماطم، بيبيروني حار، بصل أحمر، هالابينو، جبن موزاريلا وجبن بارميزان" at bounding box center [561, 213] width 267 height 29
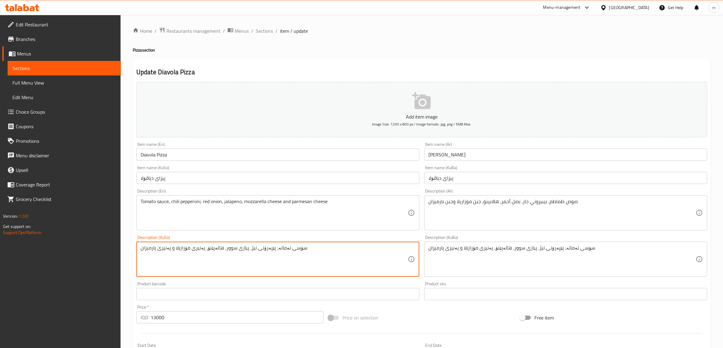
click at [260, 248] on textarea "سۆسی تەماتە، پێپەرۆنی تیژ، پیازی سوور، هالەپێنۆ، پەنیری مۆزارێلا و پەنیری پارمی…" at bounding box center [274, 259] width 267 height 29
click at [262, 31] on span "Sections" at bounding box center [264, 30] width 17 height 7
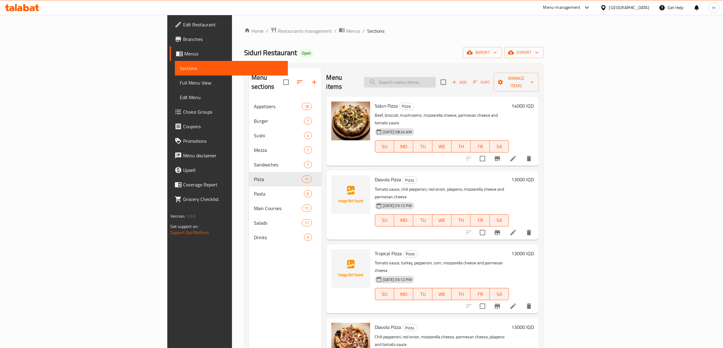
click at [436, 77] on input "search" at bounding box center [400, 82] width 72 height 11
paste input "Diavola Pizza"
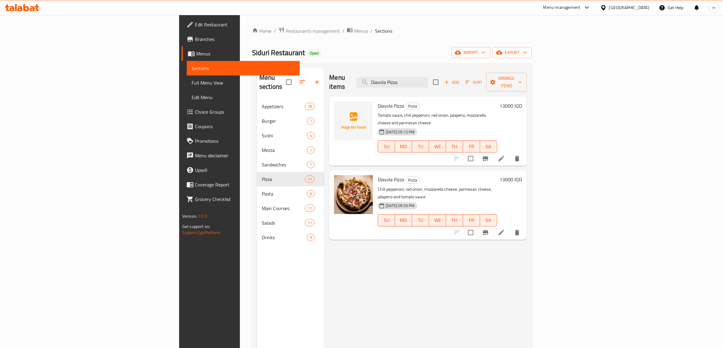
type input "Diavola Pizza"
click at [505, 229] on icon at bounding box center [501, 232] width 7 height 7
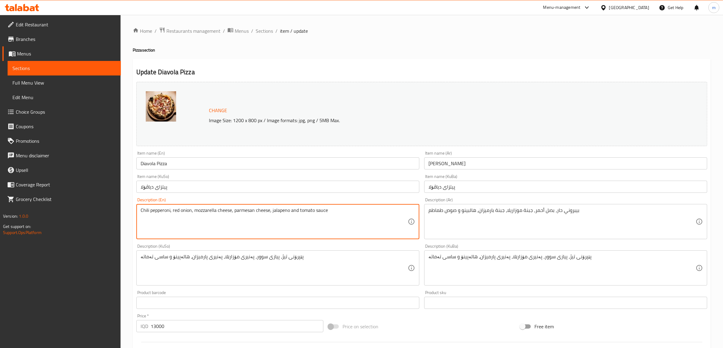
click at [175, 216] on textarea "Chili pepperoni, red onion, mozzarella cheese, parmesan cheese, jalapeno and to…" at bounding box center [274, 222] width 267 height 29
paste textarea "Tomato sauce, chili pepperoni, red onion, jalapeno, mozzarella cheese and parme…"
type textarea "Tomato sauce, chili pepperoni, red onion, jalapeno, mozzarella cheese and parme…"
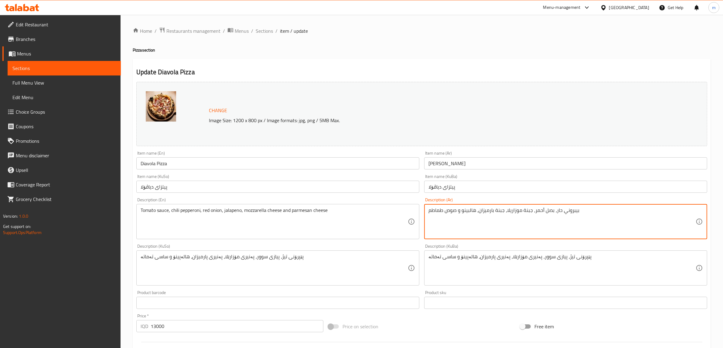
click at [493, 213] on textarea "بيبروني حار، بصل أحمر، جبنة موزاريلا، جبنة بارميزان، هالبينو و صوص طماطم" at bounding box center [561, 222] width 267 height 29
paste textarea "وص طماطم، بيبيروني حار، بصل أحمر، هالابينو، جبن موزاريلا وجبن بارميزان"
type textarea "صوص طماطم، بيبيروني حار، بصل أحمر، هالابينو، جبن موزاريلا وجبن بارميزان"
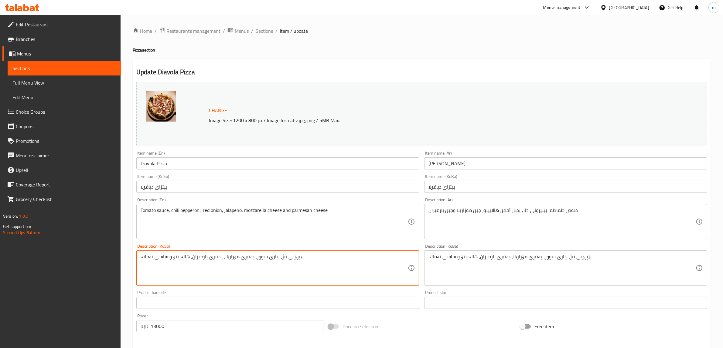
click at [299, 269] on textarea "پێپرۆنی تیژ، پیازی سوور، پەنیری مۆزارێلا، پەنیری پارمیزان، هالەپینۆ و ساسی تەما…" at bounding box center [274, 268] width 267 height 29
paste textarea "سۆسی تەماتە، پێپەرۆنی تیژ، پیازی سوور، هالەپێنۆ، پەنیری مۆزارێلا و پەنیری پارمی…"
type textarea "سۆسی تەماتە، پێپەرۆنی تیژ، پیازی سوور، هالەپێنۆ، پەنیری مۆزارێلا و پەنیری پارمی…"
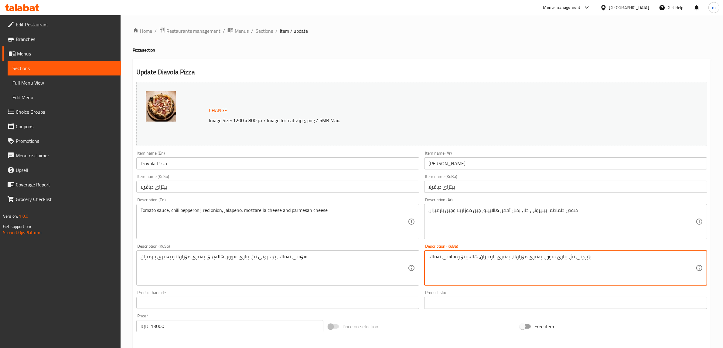
click at [508, 260] on textarea "پێپرۆنی تیژ، پیازی سوور، پەنیری مۆزارێلا، پەنیری پارمیزان، هالەپینۆ و ساسی تەما…" at bounding box center [561, 268] width 267 height 29
click at [507, 260] on textarea "پێپرۆنی تیژ، پیازی سوور، پەنیری مۆزارێلا، پەنیری پارمیزان، هالەپینۆ و ساسی تەما…" at bounding box center [561, 268] width 267 height 29
click at [507, 256] on textarea "پێپرۆنی تیژ، پیازی سوور، پەنیری مۆزارێلا، پەنیری پارمیزان، هالەپینۆ و ساسی تەما…" at bounding box center [561, 268] width 267 height 29
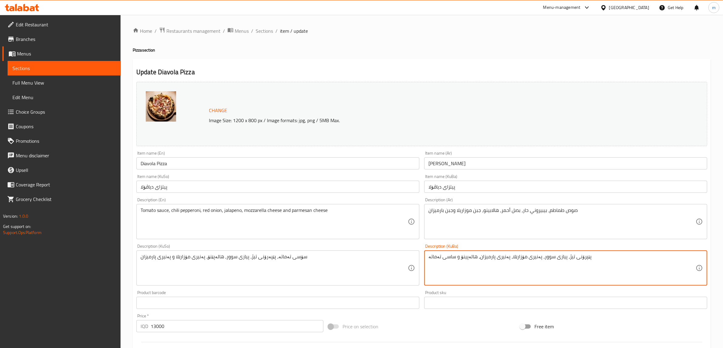
paste textarea "سۆسی تەماتە، پێپەرۆنی تیژ، پیازی سوور، هالەپێنۆ، پەنیری مۆزارێلا و پەنیری پارمی…"
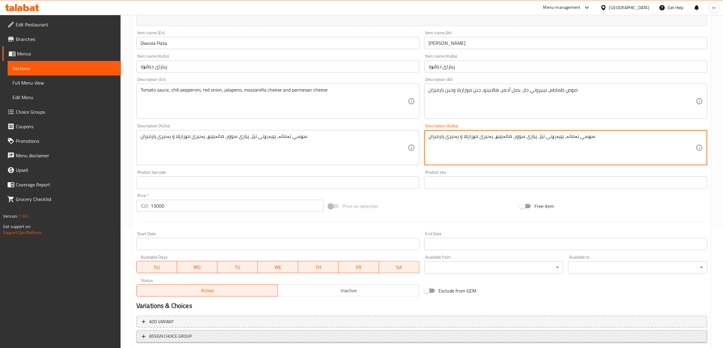
scroll to position [158, 0]
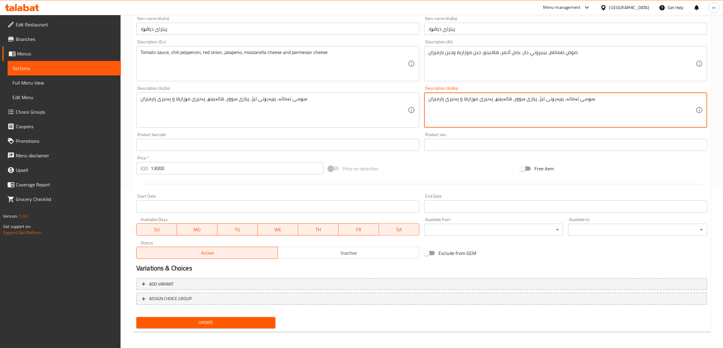
type textarea "سۆسی تەماتە، پێپەرۆنی تیژ، پیازی سوور، هالەپێنۆ، پەنیری مۆزارێلا و پەنیری پارمی…"
click at [219, 321] on span "Update" at bounding box center [205, 323] width 129 height 8
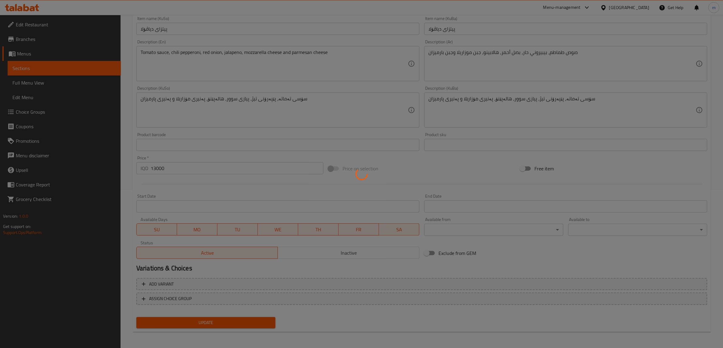
scroll to position [0, 0]
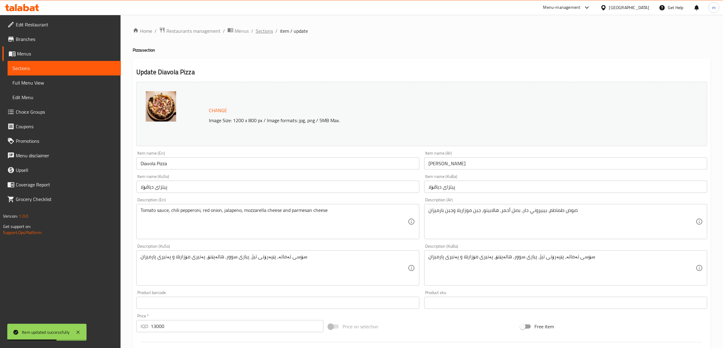
click at [266, 34] on span "Sections" at bounding box center [264, 30] width 17 height 7
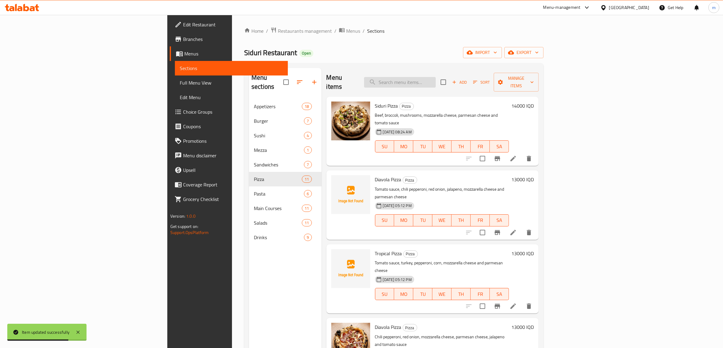
click at [436, 77] on input "search" at bounding box center [400, 82] width 72 height 11
paste input "Tropical Pizza"
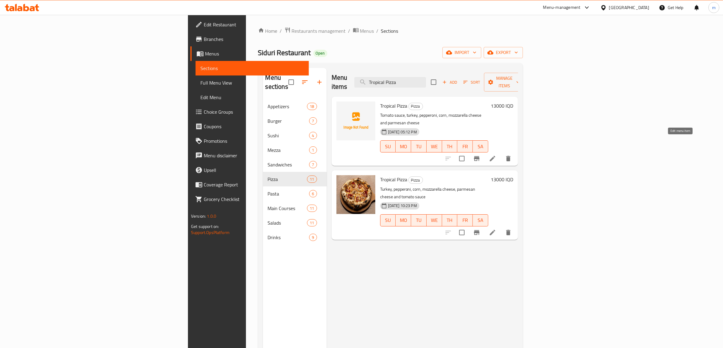
type input "Tropical Pizza"
click at [495, 156] on icon at bounding box center [492, 158] width 5 height 5
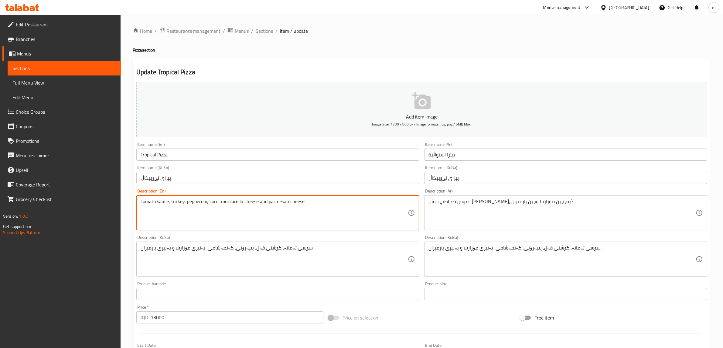
click at [179, 206] on textarea "Tomato sauce, turkey, pepperoni, corn, mozzarella cheese and parmesan cheese" at bounding box center [274, 213] width 267 height 29
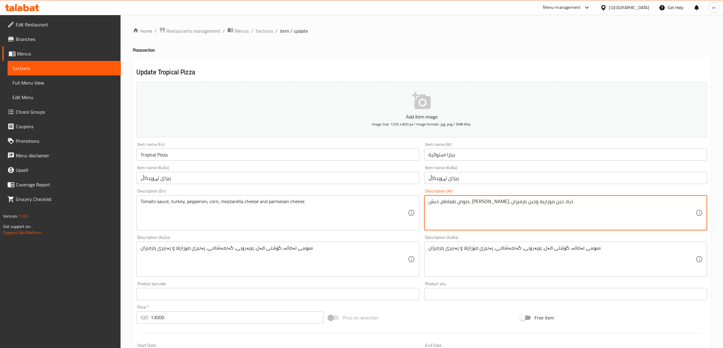
click at [486, 201] on textarea "صوص طماطم، حبش، [PERSON_NAME]، ذرة، جبن موزاريلا وجبن بارميزان" at bounding box center [561, 213] width 267 height 29
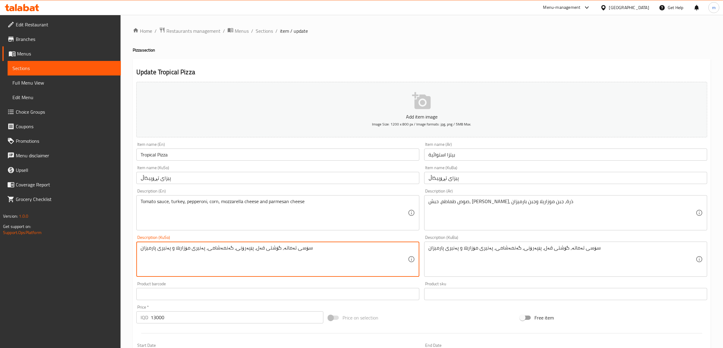
click at [270, 247] on textarea "سۆسی تەماتە، گۆشتی قەل، پێپەرۆنی، گەنمەشامی، پەنیری مۆزارێلا و پەنیری پارمیزان" at bounding box center [274, 259] width 267 height 29
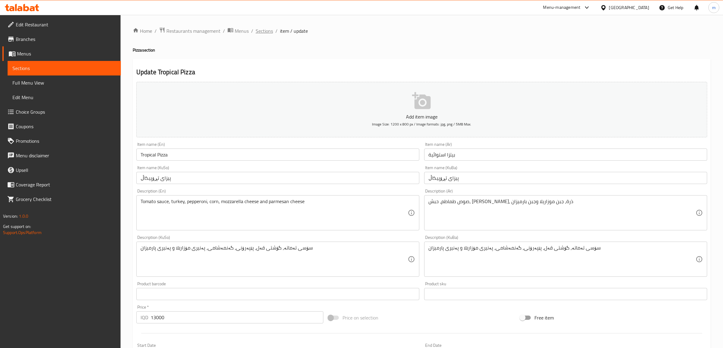
click at [264, 27] on span "Sections" at bounding box center [264, 30] width 17 height 7
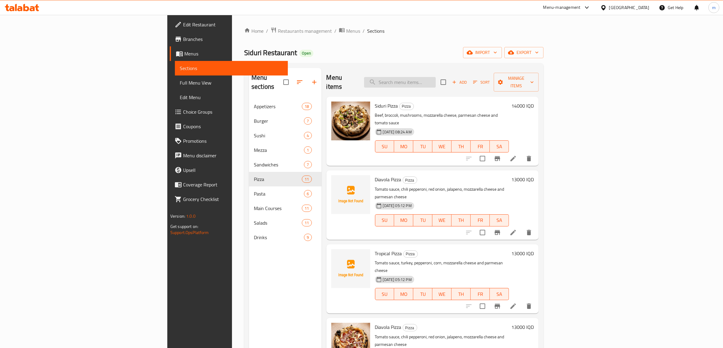
click at [436, 81] on input "search" at bounding box center [400, 82] width 72 height 11
paste input "Tropical Pizza"
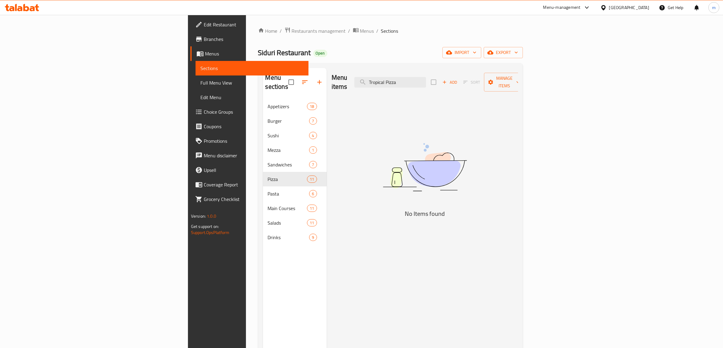
type input "Tropical Pizza"
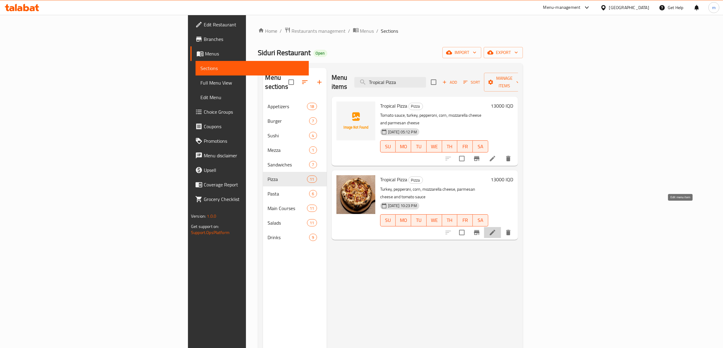
click at [496, 229] on icon at bounding box center [492, 232] width 7 height 7
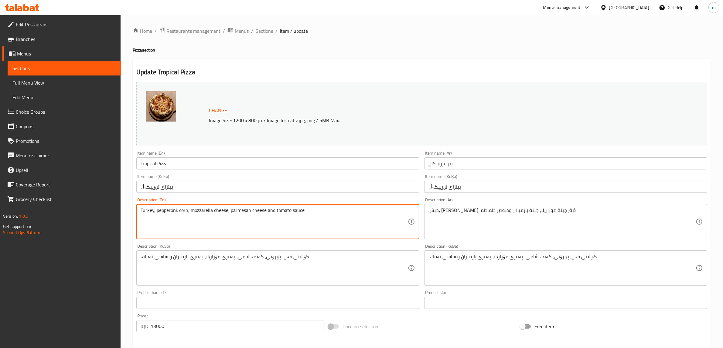
click at [314, 213] on textarea "Turkey, pepperoni, corn, mozzarella cheese, parmesan cheese and tomato sauce" at bounding box center [274, 222] width 267 height 29
paste textarea "omato sauce, turkey, pepperoni, corn, mozzarella cheese and parmesan chees"
type textarea "Tomato sauce, turkey, pepperoni, corn, mozzarella cheese and parmesan cheese"
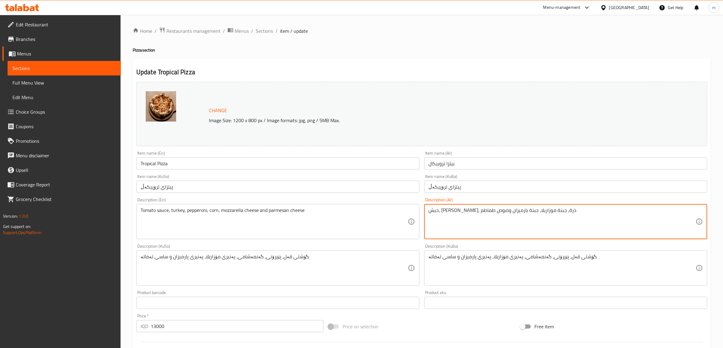
click at [507, 213] on textarea "حبش، [PERSON_NAME]، ذرة، جبنة موزاريلا، جبنة بارميزان وصوص طماطم" at bounding box center [561, 222] width 267 height 29
paste textarea "وص طماطم، حبش، [PERSON_NAME]، ذرة، جبن موزاريلا وجبن بارميزان"
type textarea "صوص طماطم، حبش، [PERSON_NAME]، ذرة، جبن موزاريلا وجبن بارميزان"
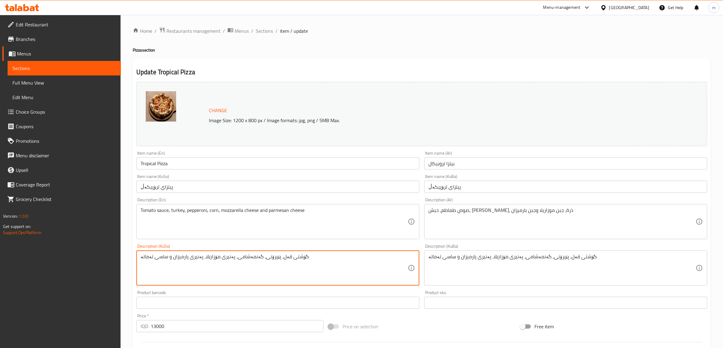
click at [282, 258] on textarea "گۆشتی قەل، پێپرۆنی، گەنمەشامی، پەنیری مۆزارێلا، پەنیری پارمیزان و ساسی تەماتە" at bounding box center [274, 268] width 267 height 29
paste textarea "سۆسی تەماتە، گۆشتی قەل، پێپەرۆنی، گەنمەشامی، پەنیری مۆزارێلا و پەنیری پارمیزان"
type textarea "سۆسی تەماتە، گۆشتی قەل، پێپەرۆنی، گەنمەشامی، پەنیری مۆزارێلا و پەنیری پارمیزان"
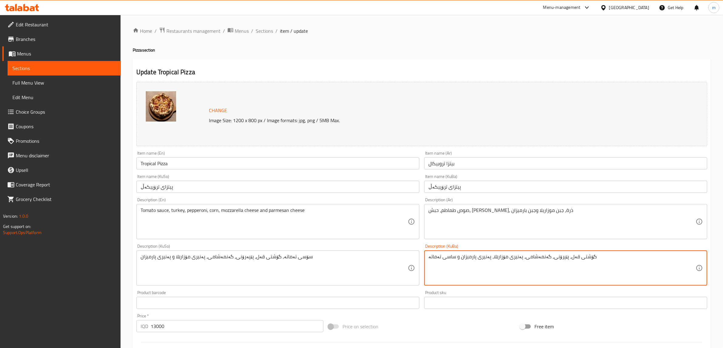
click at [505, 259] on textarea "گۆشتی قەل، پێپرۆنی، گەنمەشامی، پەنیری مۆزارێلا، پەنیری پارمیزان و ساسی تەماتە" at bounding box center [561, 268] width 267 height 29
paste textarea "سۆسی تەماتە، گۆشتی قەل، پێپەرۆنی، گەنمەشامی، پەنیری مۆزارێلا و پەنیری پارمیزان"
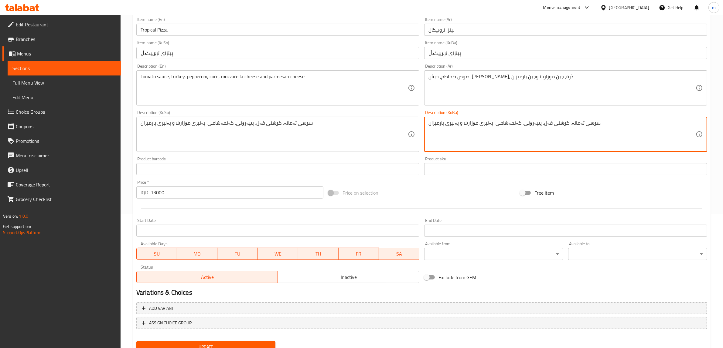
scroll to position [158, 0]
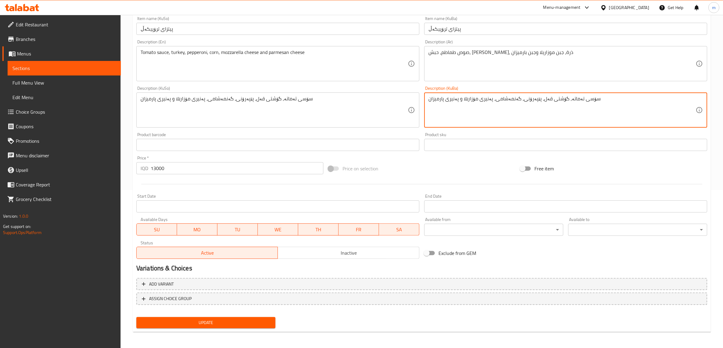
type textarea "سۆسی تەماتە، گۆشتی قەل، پێپەرۆنی، گەنمەشامی، پەنیری مۆزارێلا و پەنیری پارمیزان"
click at [191, 324] on span "Update" at bounding box center [205, 323] width 129 height 8
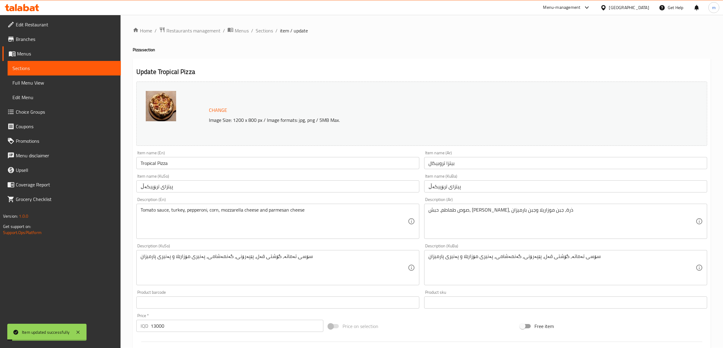
scroll to position [0, 0]
click at [57, 81] on span "Full Menu View" at bounding box center [64, 82] width 104 height 7
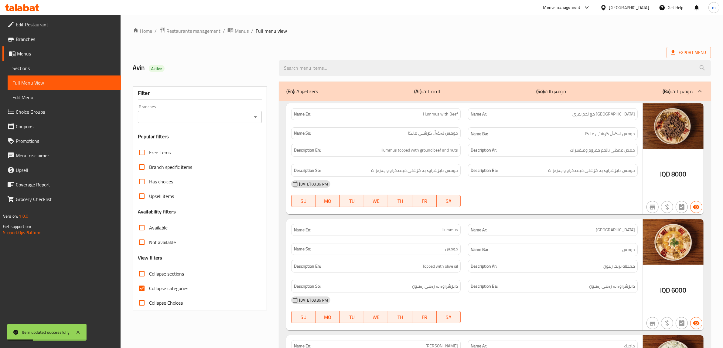
click at [252, 118] on icon "Open" at bounding box center [255, 117] width 7 height 7
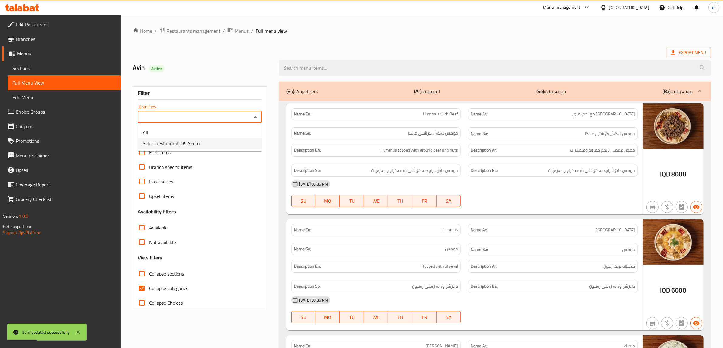
click at [213, 146] on li "Siduri Restaurant, 99 Sector" at bounding box center [200, 143] width 124 height 11
type input "Siduri Restaurant, 99 Sector"
click at [32, 64] on link "Sections" at bounding box center [64, 68] width 113 height 15
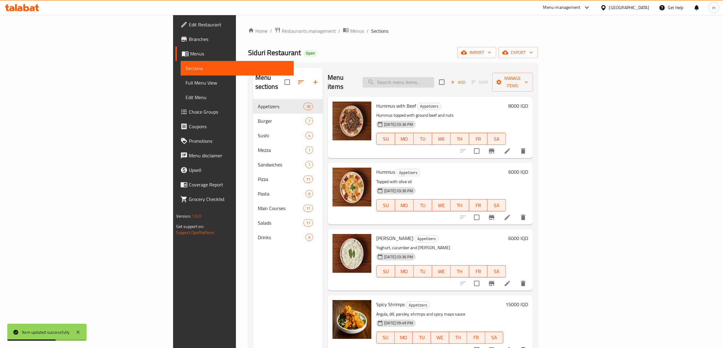
click at [434, 77] on input "search" at bounding box center [398, 82] width 72 height 11
paste input "سۆسی تەماتە، گۆشتی قەل، پێپەرۆنی، گەنمەشامی، پەنیری مۆزارێلا و پەنیری پارمیزان"
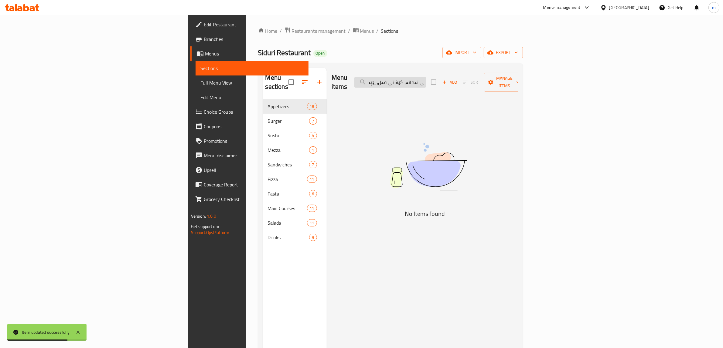
click at [426, 77] on input "سۆسی تەماتە، گۆشتی قەل، پێپەرۆنی، گەنمەشامی، پەنیری مۆزارێلا و پەنیری پارمیزان" at bounding box center [390, 82] width 72 height 11
paste input "Diavola Pizza"
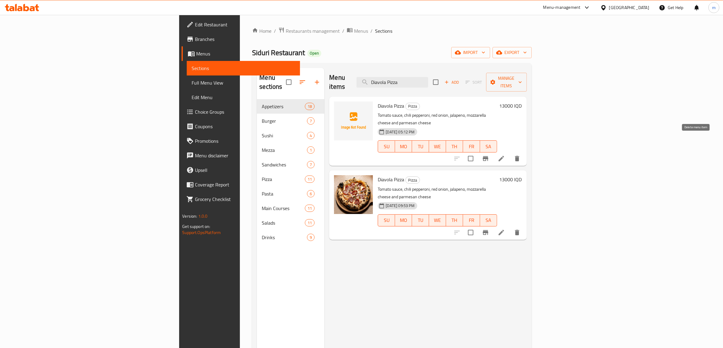
click at [519, 156] on icon "delete" at bounding box center [517, 158] width 4 height 5
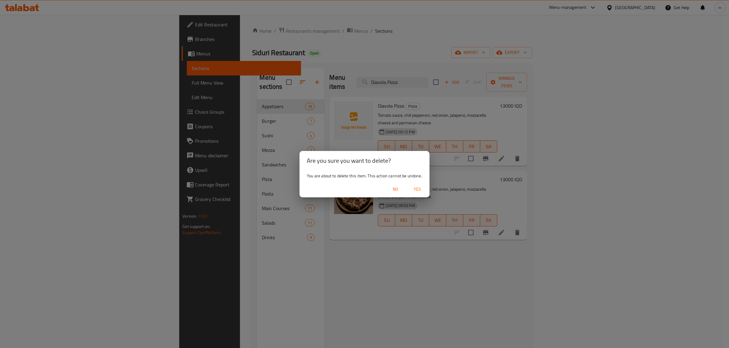
click at [418, 188] on span "Yes" at bounding box center [417, 190] width 15 height 8
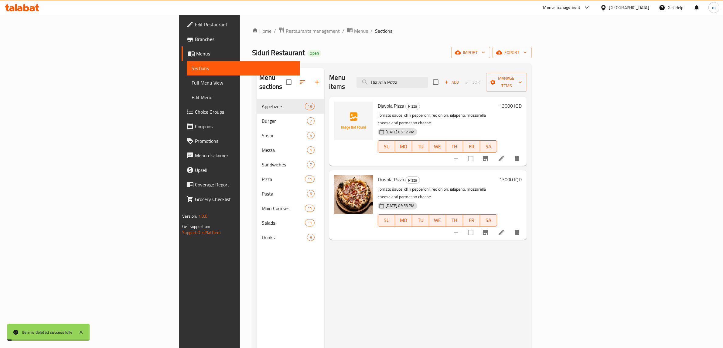
click at [428, 78] on input "Diavola Pizza" at bounding box center [392, 82] width 72 height 11
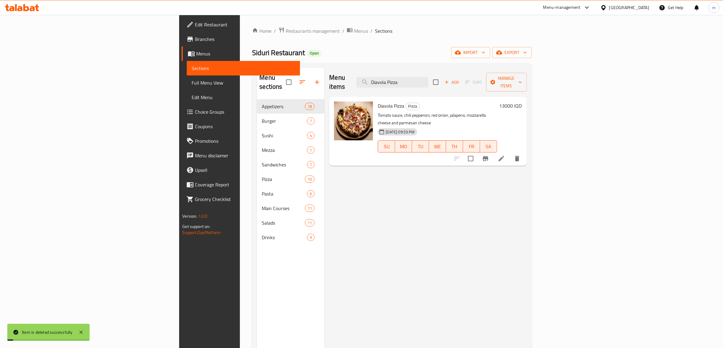
click at [428, 78] on input "Diavola Pizza" at bounding box center [392, 82] width 72 height 11
paste input "Tropical Pizza"
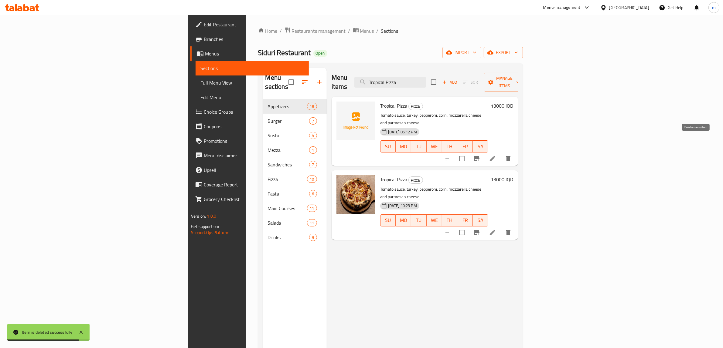
type input "Tropical Pizza"
click at [510, 156] on icon "delete" at bounding box center [508, 158] width 4 height 5
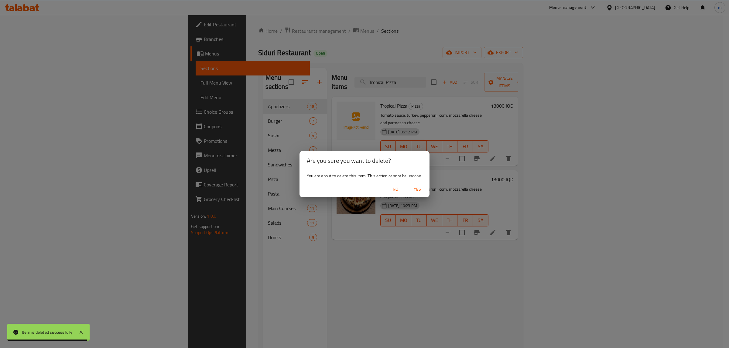
click at [415, 190] on span "Yes" at bounding box center [417, 190] width 15 height 8
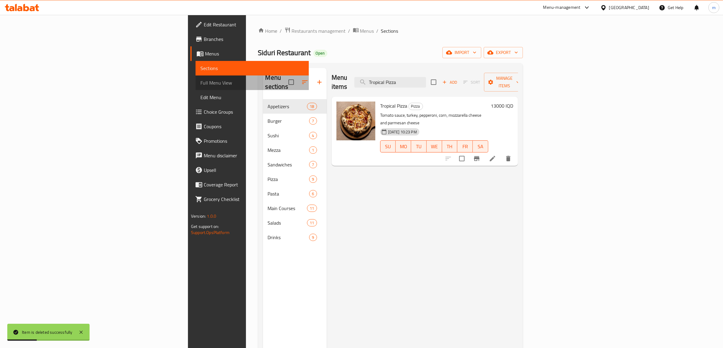
click at [195, 87] on link "Full Menu View" at bounding box center [251, 83] width 113 height 15
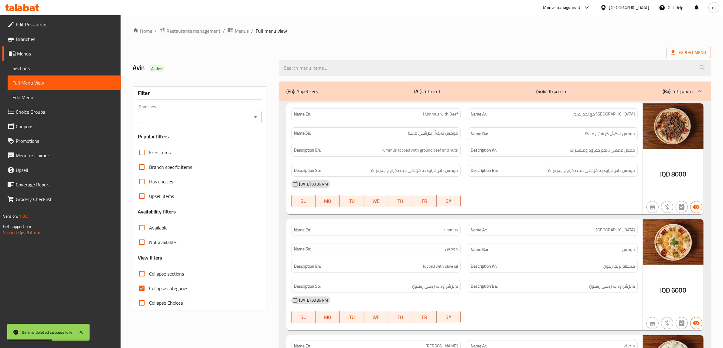
click at [257, 117] on icon "Open" at bounding box center [255, 117] width 7 height 7
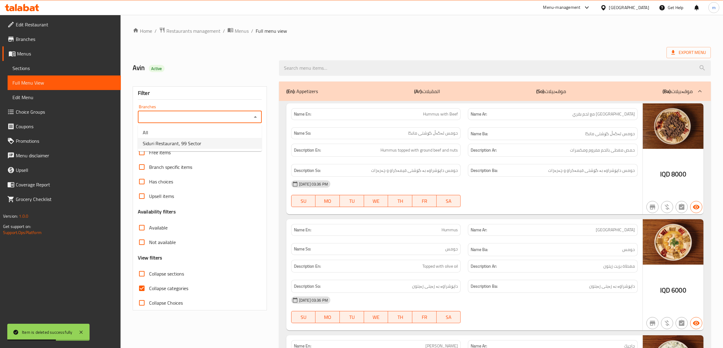
click at [213, 140] on li "Siduri Restaurant, 99 Sector" at bounding box center [200, 143] width 124 height 11
type input "Siduri Restaurant, 99 Sector"
click at [141, 291] on input "Collapse categories" at bounding box center [141, 288] width 15 height 15
checkbox input "false"
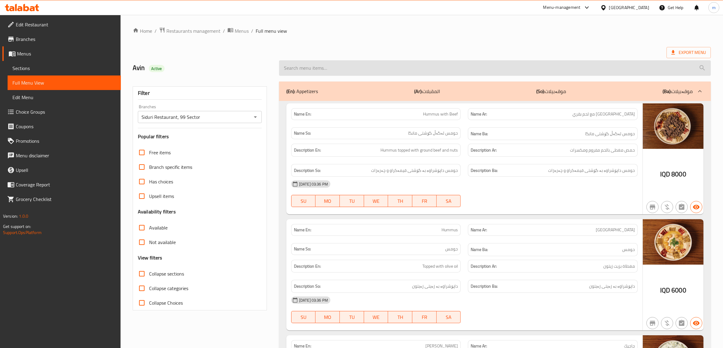
click at [331, 66] on input "search" at bounding box center [495, 67] width 432 height 15
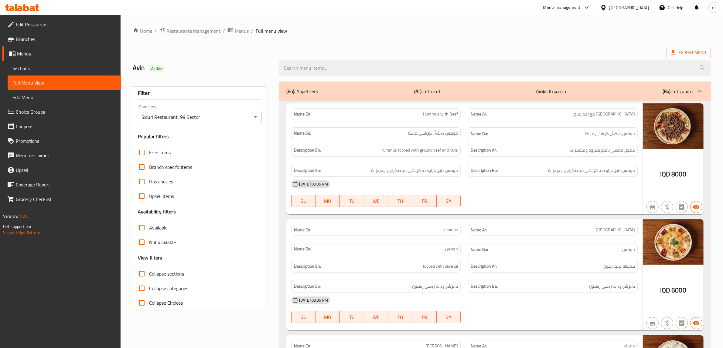
paste input "Diavola Pizza"
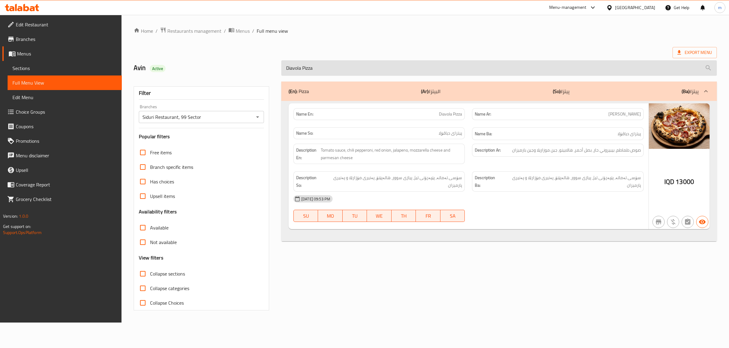
click at [344, 69] on input "Diavola Pizza" at bounding box center [498, 67] width 435 height 15
paste input "Tropical Pizza"
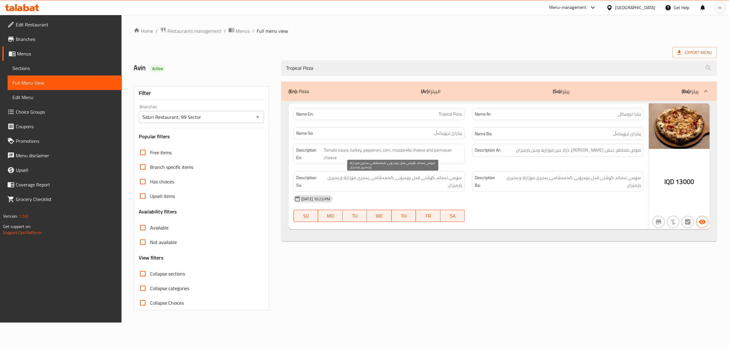
type input "Tropical Pizza"
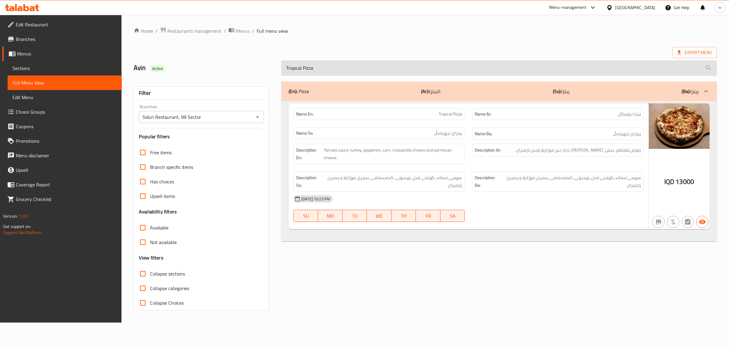
click at [330, 67] on input "Tropical Pizza" at bounding box center [498, 67] width 435 height 15
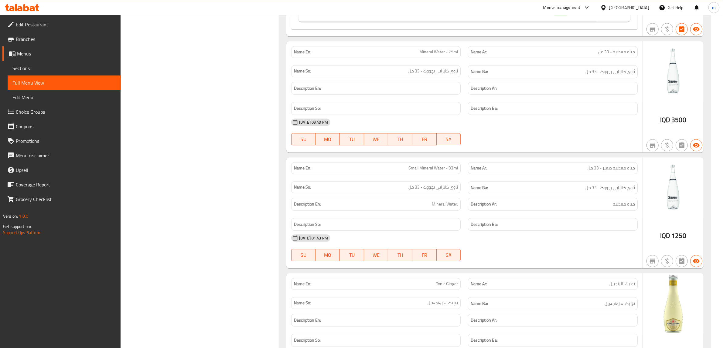
scroll to position [10612, 0]
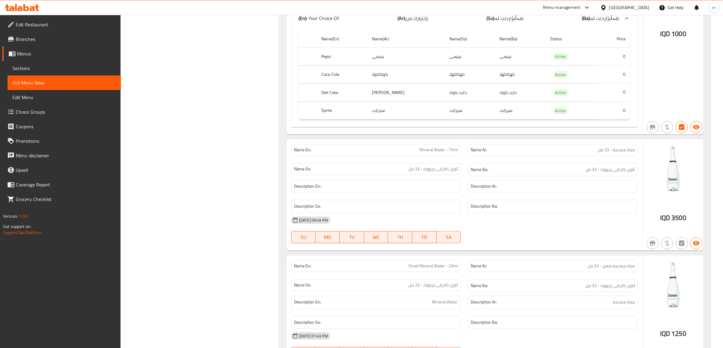
click at [39, 36] on span "Branches" at bounding box center [66, 39] width 100 height 7
